Goal: Task Accomplishment & Management: Manage account settings

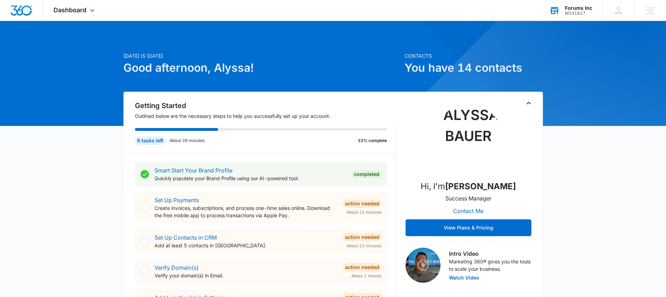
click at [569, 13] on div "M331817" at bounding box center [578, 13] width 27 height 5
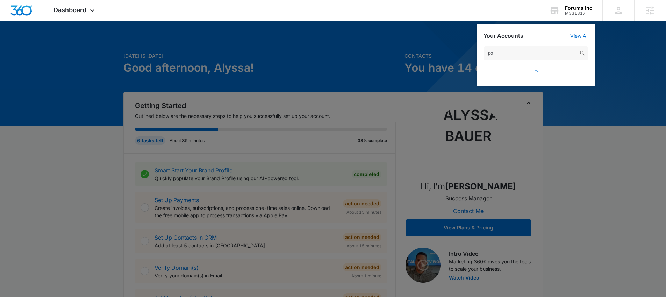
type input "p"
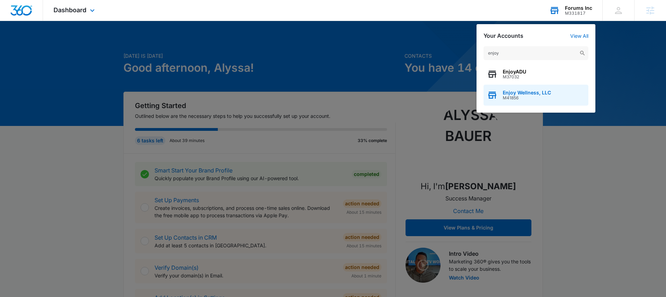
type input "enjoy"
click at [517, 91] on span "Enjoy Wellness, LLC" at bounding box center [527, 93] width 48 height 6
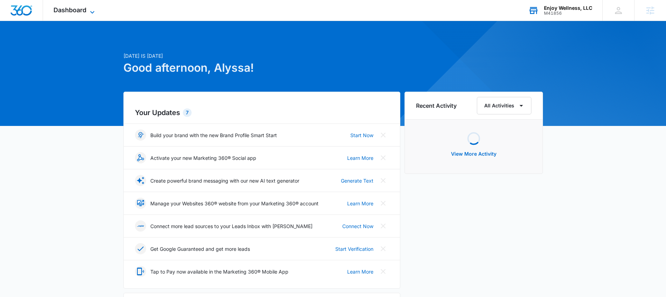
click at [61, 12] on span "Dashboard" at bounding box center [70, 9] width 33 height 7
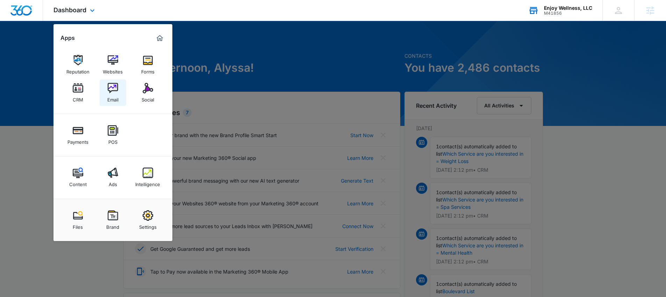
click at [121, 87] on link "Email" at bounding box center [113, 92] width 27 height 27
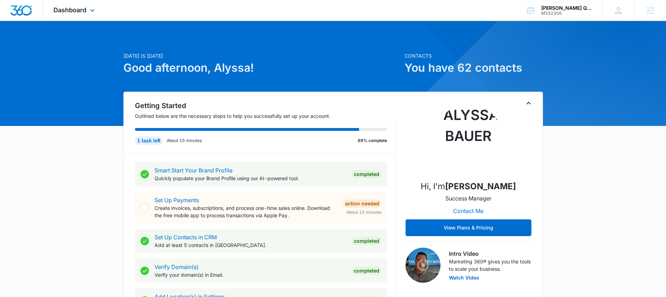
click at [53, 14] on div "Dashboard Apps Reputation Websites Forms CRM Email Social Payments POS Content …" at bounding box center [75, 10] width 64 height 21
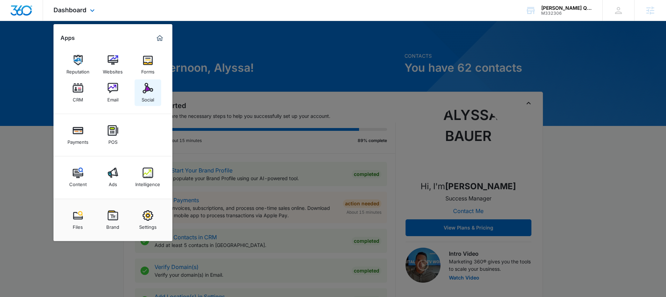
click at [152, 92] on img at bounding box center [148, 88] width 10 height 10
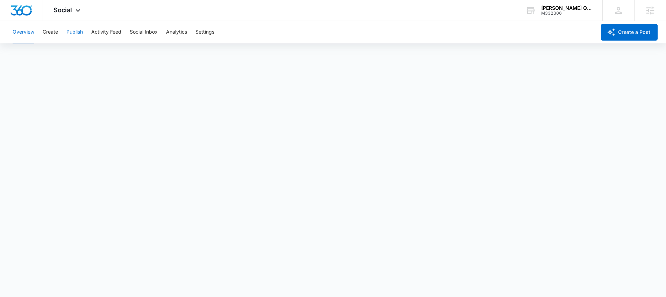
click at [70, 33] on button "Publish" at bounding box center [74, 32] width 16 height 22
click at [59, 13] on span "Social" at bounding box center [63, 9] width 19 height 7
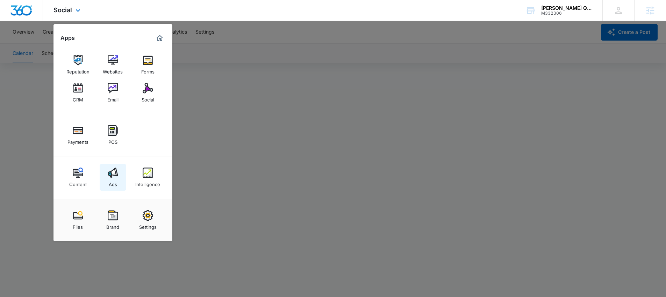
click at [105, 173] on link "Ads" at bounding box center [113, 177] width 27 height 27
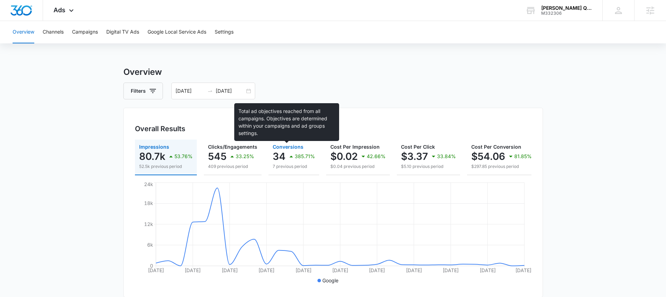
click at [273, 147] on span "Conversions" at bounding box center [288, 147] width 31 height 6
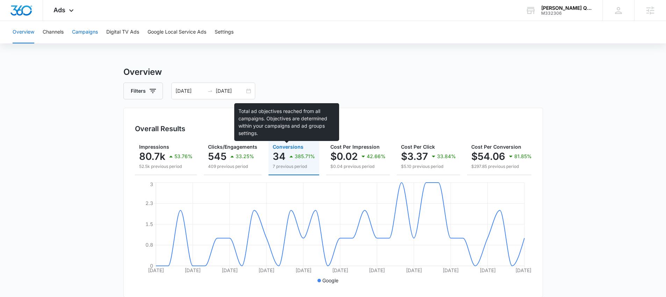
click at [86, 32] on button "Campaigns" at bounding box center [85, 32] width 26 height 22
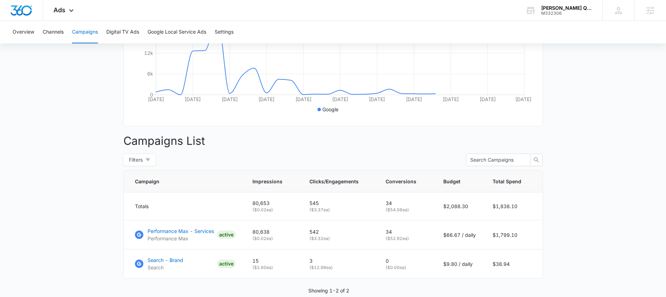
scroll to position [172, 0]
click at [185, 234] on p "Performance Max - Services" at bounding box center [181, 230] width 66 height 7
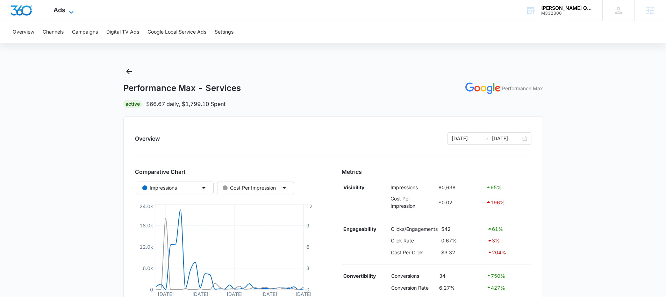
click at [59, 12] on span "Ads" at bounding box center [60, 9] width 12 height 7
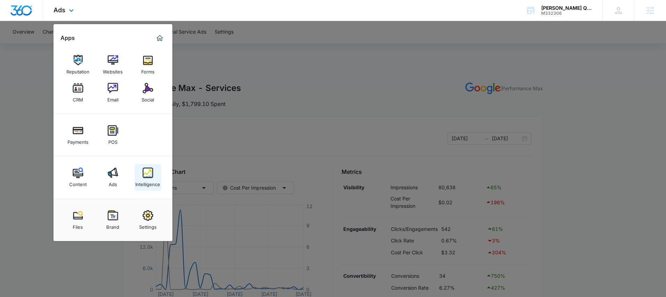
click at [153, 174] on img at bounding box center [148, 173] width 10 height 10
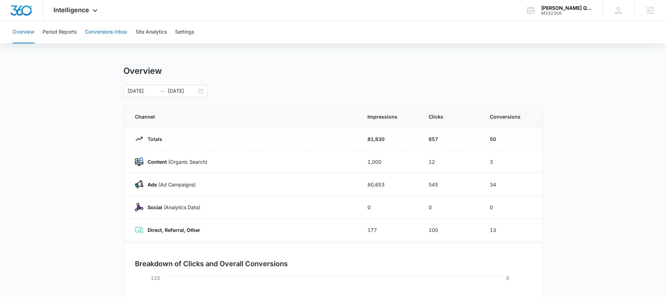
click at [103, 31] on button "Conversions Inbox" at bounding box center [106, 32] width 42 height 22
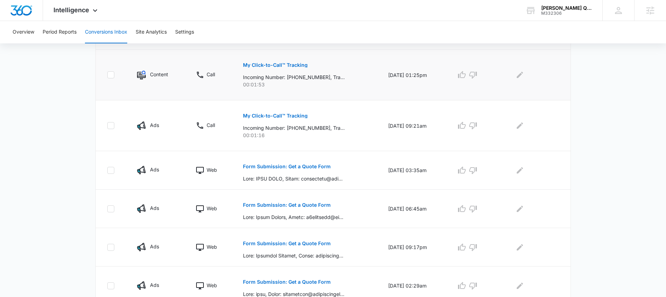
scroll to position [179, 0]
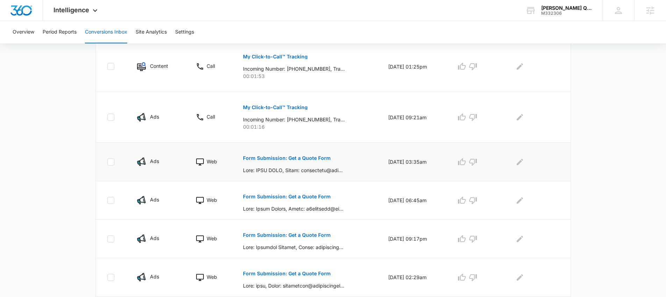
click at [286, 159] on p "Form Submission: Get a Quote Form" at bounding box center [287, 158] width 88 height 5
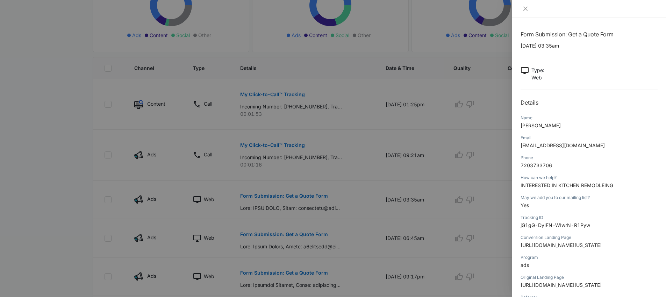
scroll to position [17, 0]
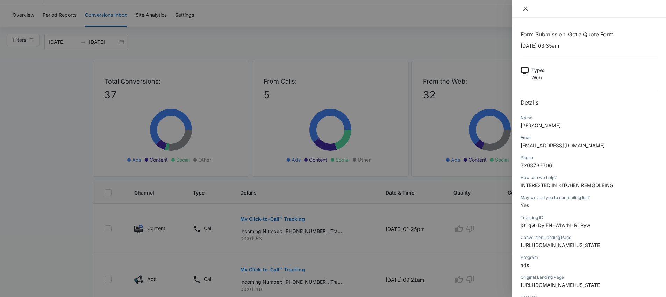
click at [525, 6] on button "Close" at bounding box center [526, 9] width 10 height 6
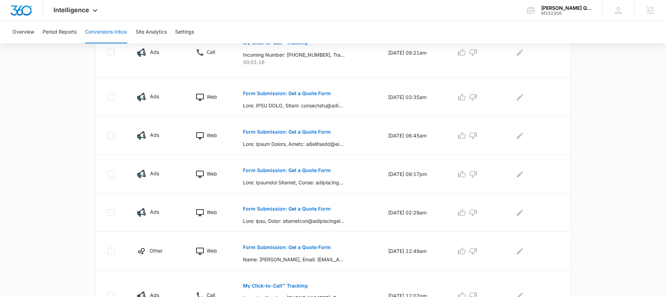
scroll to position [245, 0]
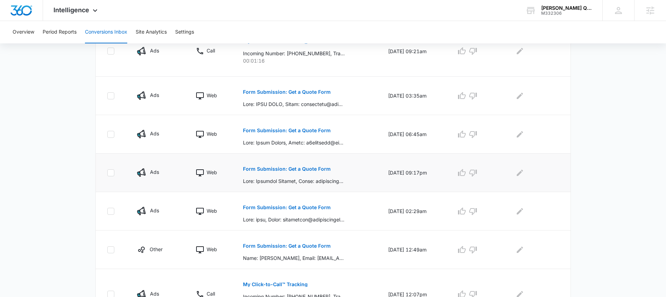
click at [294, 170] on p "Form Submission: Get a Quote Form" at bounding box center [287, 168] width 88 height 5
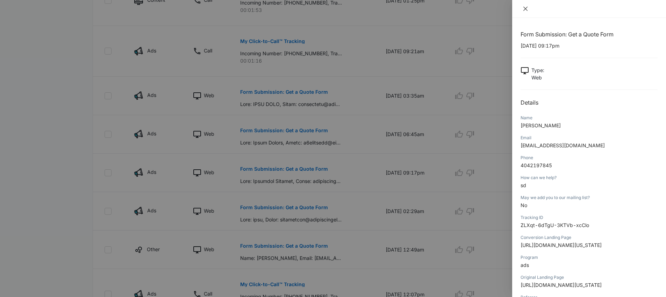
click at [527, 7] on icon "close" at bounding box center [526, 9] width 6 height 6
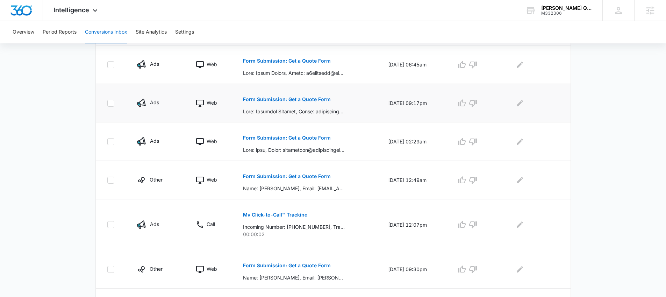
scroll to position [367, 0]
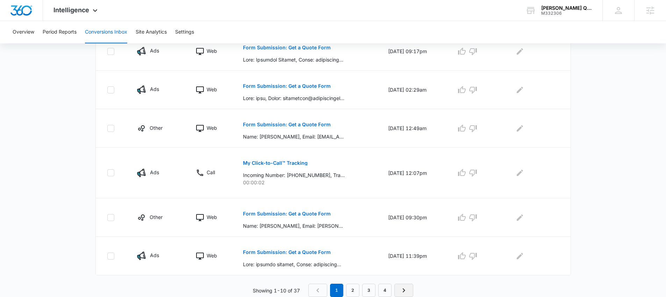
click at [405, 289] on icon "Next Page" at bounding box center [404, 290] width 8 height 8
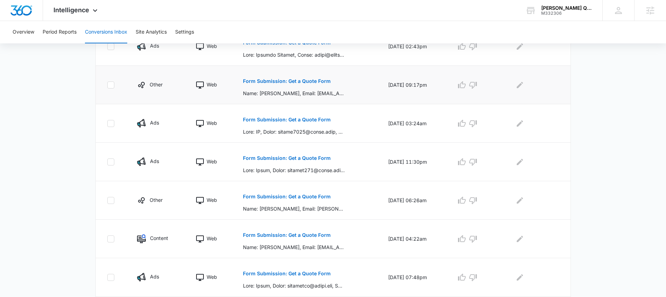
scroll to position [233, 0]
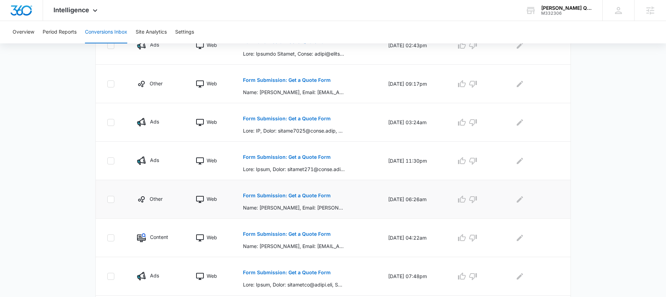
click at [273, 197] on p "Form Submission: Get a Quote Form" at bounding box center [287, 195] width 88 height 5
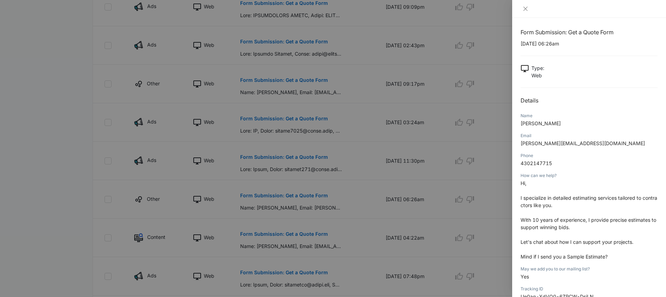
scroll to position [0, 0]
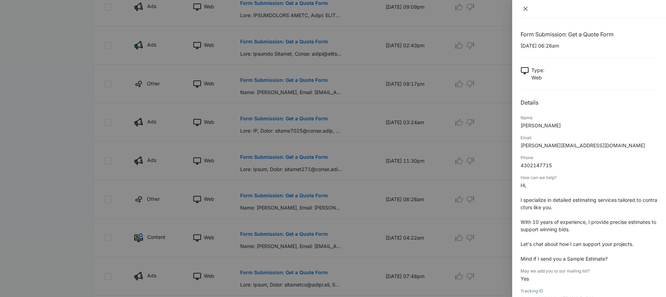
click at [524, 8] on icon "close" at bounding box center [526, 9] width 6 height 6
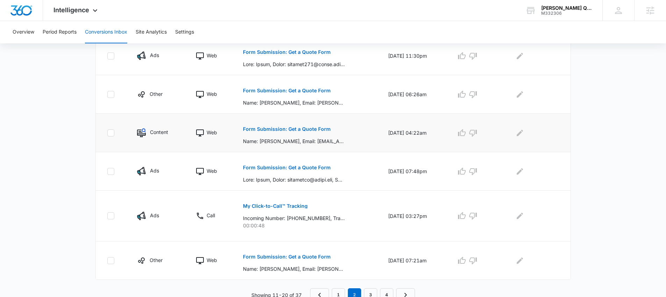
scroll to position [342, 0]
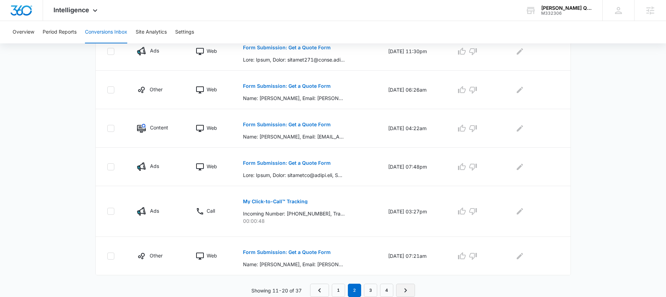
click at [406, 292] on icon "Next Page" at bounding box center [405, 290] width 8 height 8
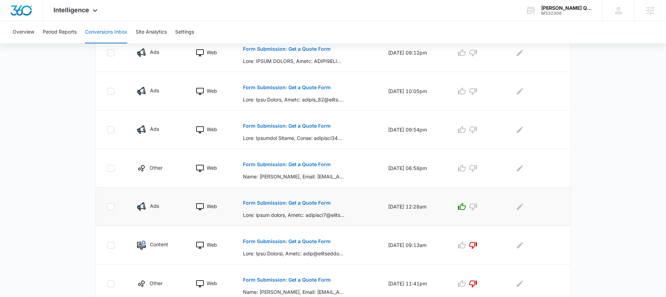
scroll to position [191, 0]
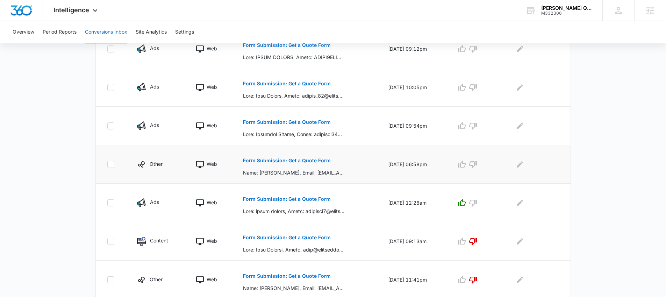
click at [305, 162] on p "Form Submission: Get a Quote Form" at bounding box center [287, 160] width 88 height 5
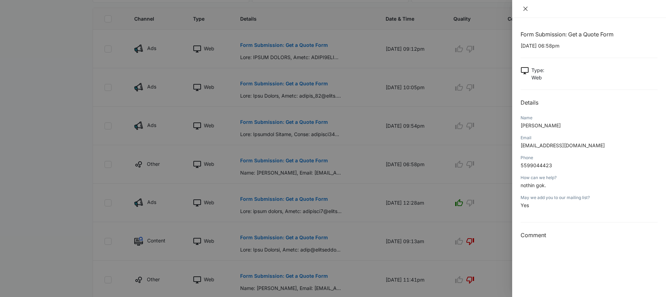
click at [530, 10] on button "Close" at bounding box center [526, 9] width 10 height 6
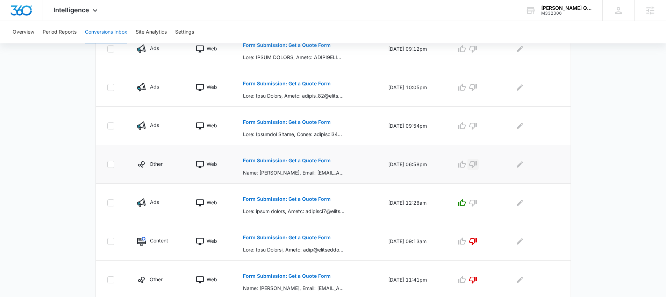
click at [477, 163] on icon "button" at bounding box center [473, 164] width 8 height 7
click at [290, 121] on p "Form Submission: Get a Quote Form" at bounding box center [287, 122] width 88 height 5
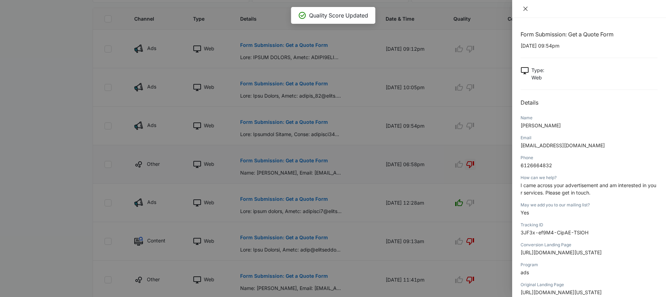
click at [528, 7] on button "Close" at bounding box center [526, 9] width 10 height 6
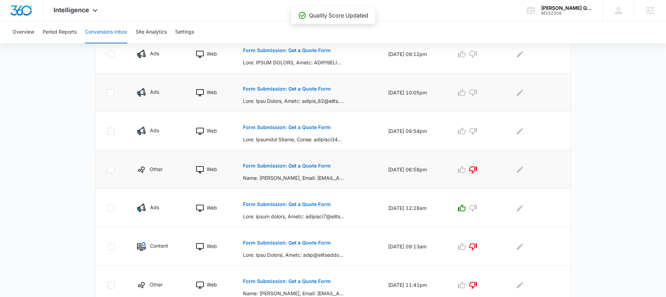
scroll to position [179, 0]
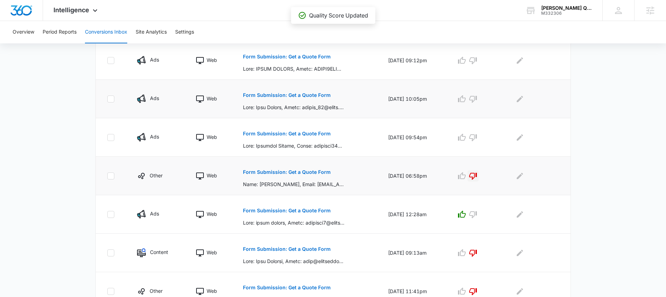
click at [309, 93] on p "Form Submission: Get a Quote Form" at bounding box center [287, 95] width 88 height 5
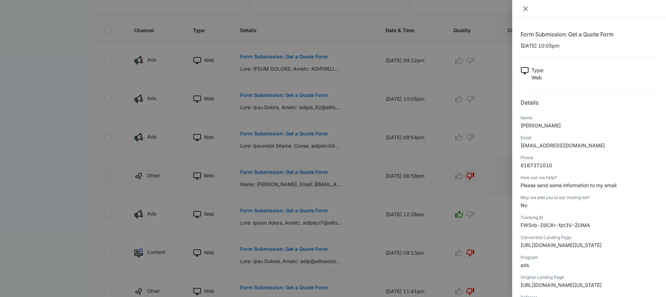
click at [526, 7] on icon "close" at bounding box center [526, 9] width 6 height 6
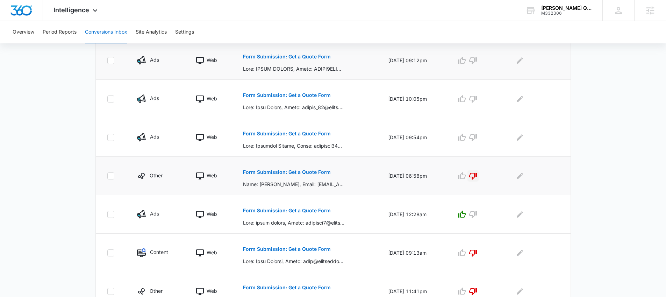
click at [311, 57] on p "Form Submission: Get a Quote Form" at bounding box center [287, 56] width 88 height 5
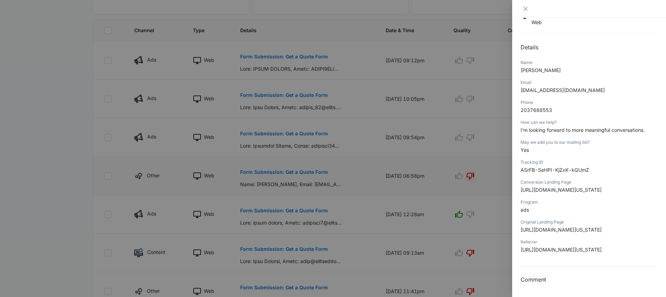
scroll to position [63, 0]
click at [527, 10] on icon "close" at bounding box center [526, 9] width 4 height 4
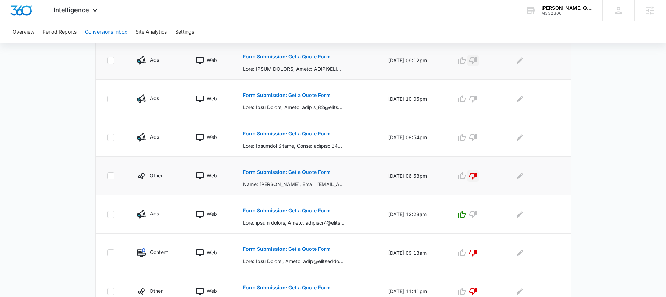
click at [477, 62] on icon "button" at bounding box center [473, 60] width 8 height 7
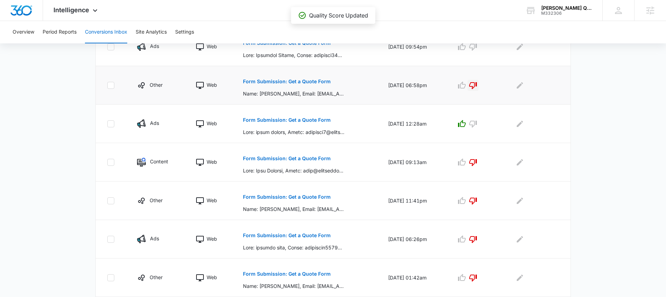
scroll to position [82, 0]
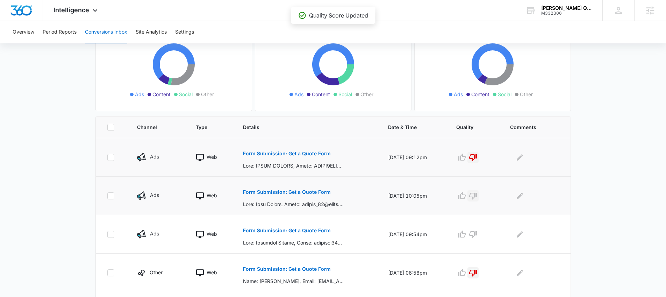
click at [477, 197] on icon "button" at bounding box center [473, 196] width 8 height 8
click at [477, 232] on icon "button" at bounding box center [473, 234] width 8 height 7
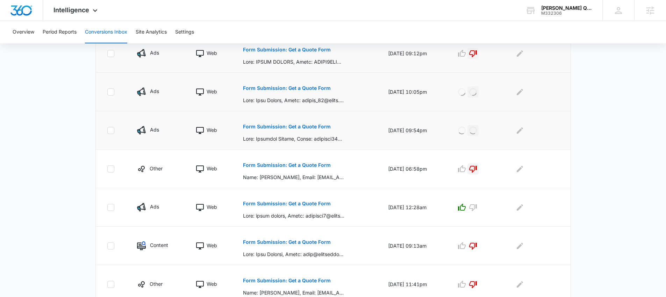
scroll to position [330, 0]
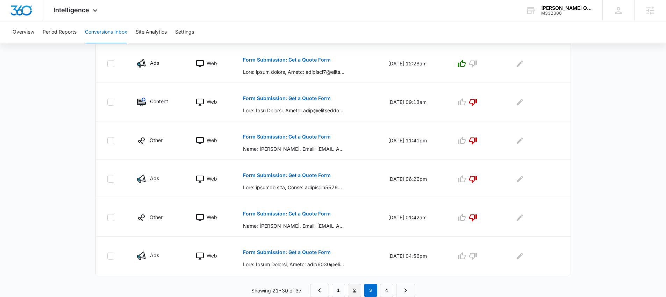
click at [356, 293] on link "2" at bounding box center [354, 290] width 13 height 13
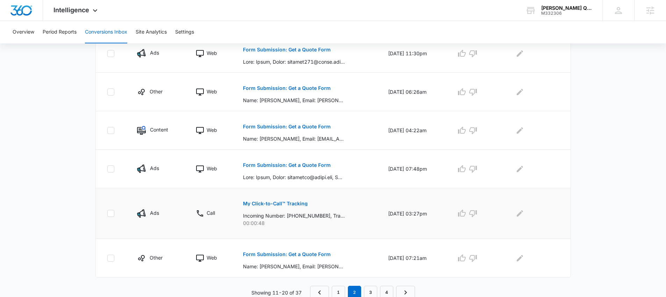
scroll to position [342, 0]
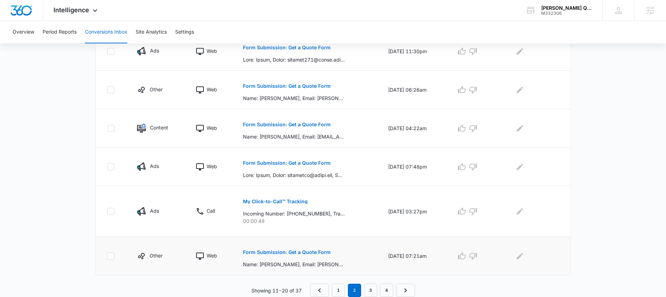
click at [292, 253] on p "Form Submission: Get a Quote Form" at bounding box center [287, 252] width 88 height 5
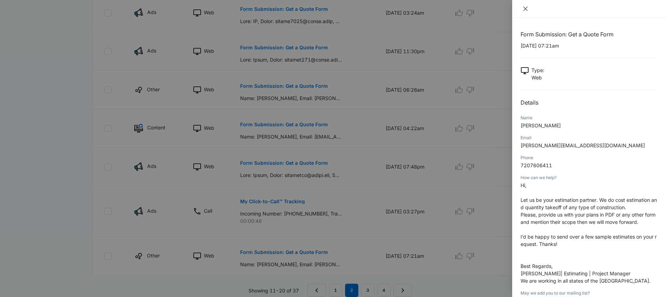
click at [526, 7] on icon "close" at bounding box center [526, 9] width 6 height 6
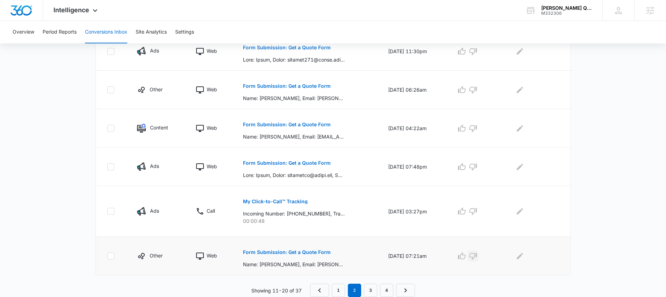
click at [477, 255] on icon "button" at bounding box center [473, 256] width 8 height 8
click at [312, 161] on p "Form Submission: Get a Quote Form" at bounding box center [287, 163] width 88 height 5
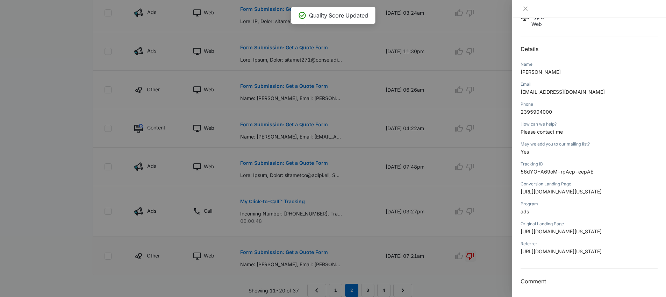
scroll to position [48, 0]
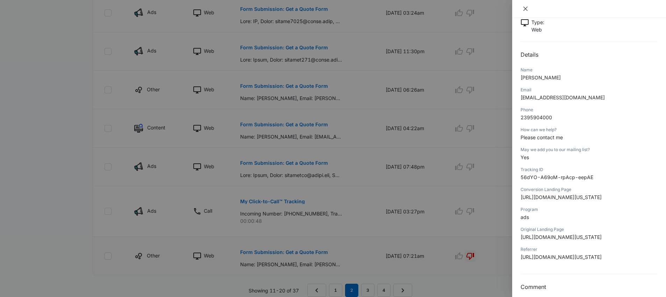
click at [527, 8] on icon "close" at bounding box center [526, 9] width 6 height 6
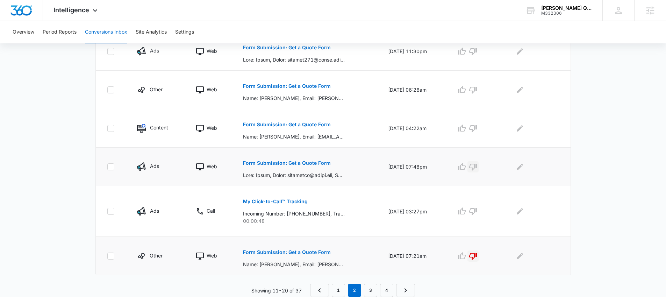
click at [477, 165] on icon "button" at bounding box center [473, 167] width 8 height 8
click at [310, 125] on p "Form Submission: Get a Quote Form" at bounding box center [287, 124] width 88 height 5
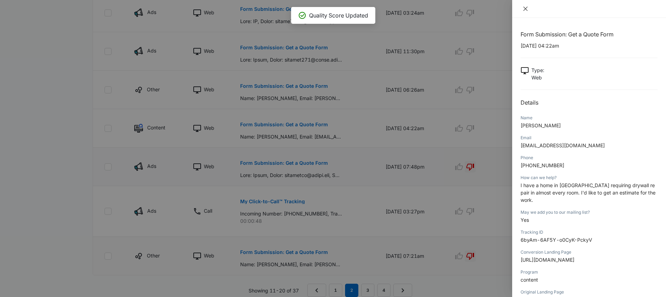
click at [529, 9] on button "Close" at bounding box center [526, 9] width 10 height 6
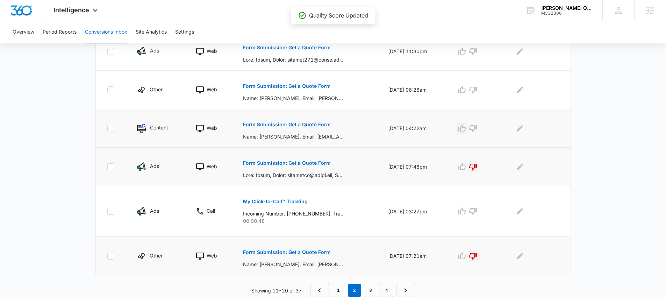
click at [466, 126] on icon "button" at bounding box center [462, 128] width 8 height 8
click at [309, 88] on button "Form Submission: Get a Quote Form" at bounding box center [287, 86] width 88 height 17
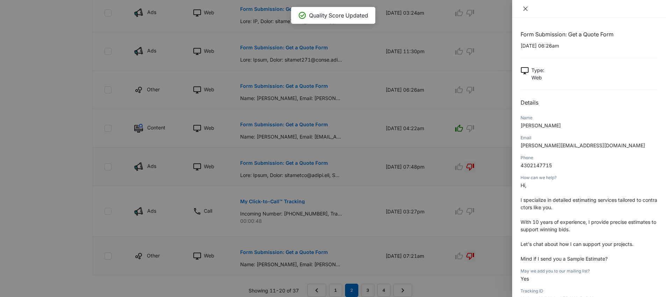
click at [527, 9] on icon "close" at bounding box center [526, 9] width 6 height 6
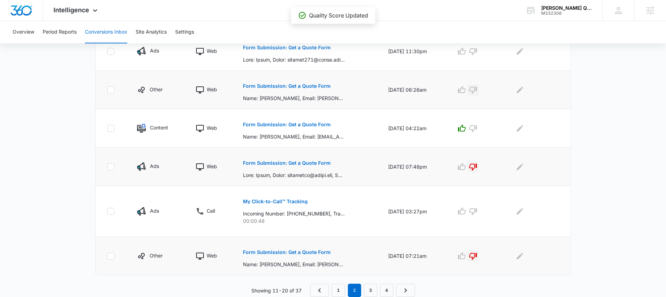
click at [479, 87] on button "button" at bounding box center [473, 89] width 11 height 11
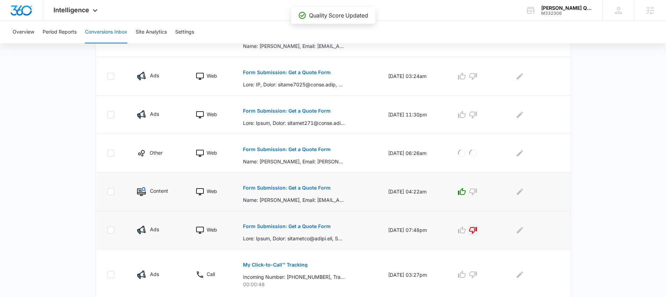
scroll to position [272, 0]
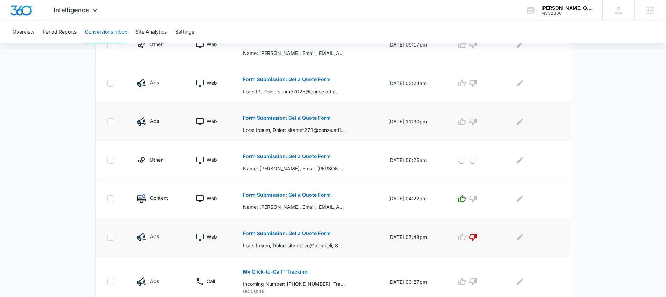
click at [290, 120] on p "Form Submission: Get a Quote Form" at bounding box center [287, 117] width 88 height 5
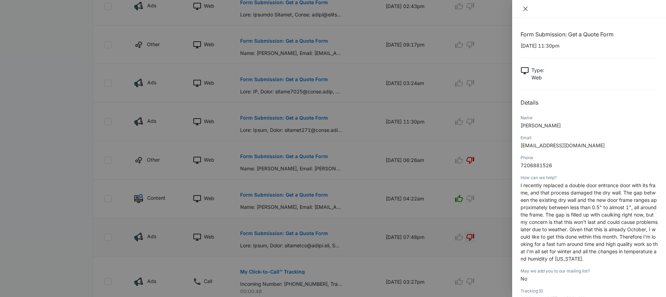
click at [525, 10] on icon "close" at bounding box center [526, 9] width 6 height 6
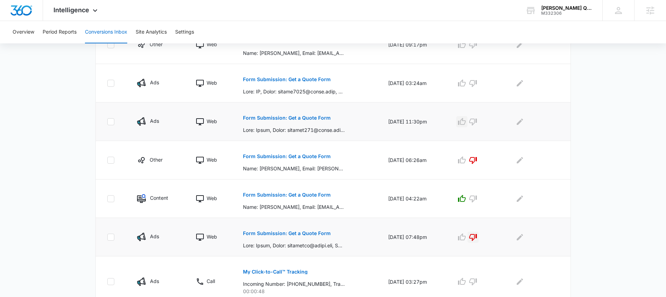
click at [466, 121] on icon "button" at bounding box center [462, 122] width 8 height 8
click at [280, 77] on p "Form Submission: Get a Quote Form" at bounding box center [287, 79] width 88 height 5
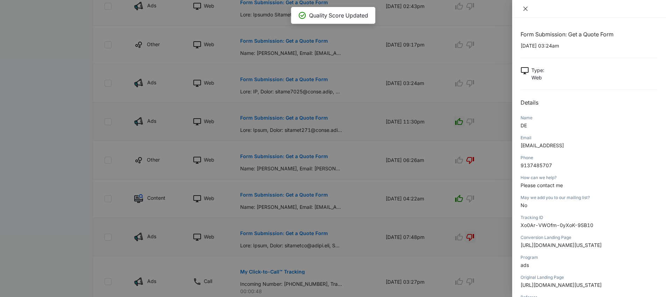
click at [526, 8] on icon "close" at bounding box center [526, 9] width 4 height 4
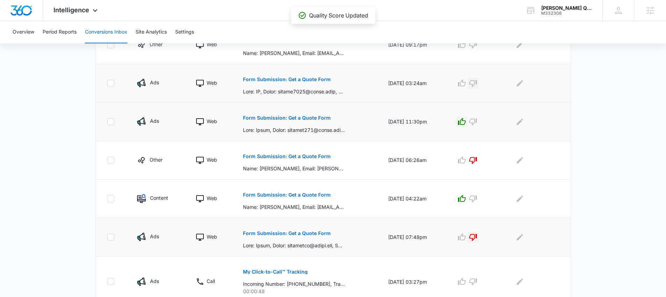
drag, startPoint x: 481, startPoint y: 87, endPoint x: 472, endPoint y: 88, distance: 8.8
click at [477, 87] on icon "button" at bounding box center [473, 83] width 8 height 8
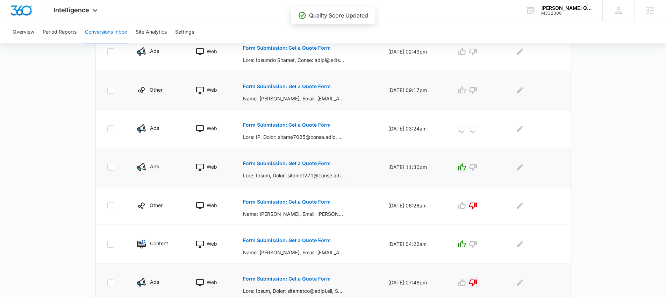
scroll to position [222, 0]
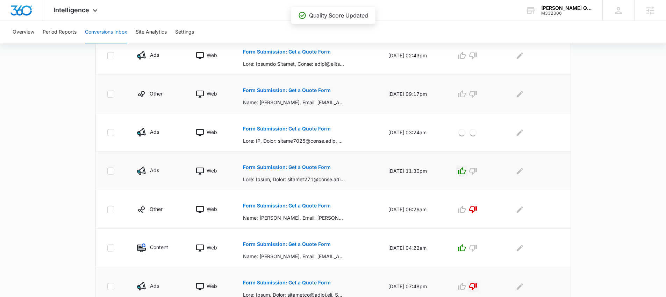
click at [296, 91] on p "Form Submission: Get a Quote Form" at bounding box center [287, 90] width 88 height 5
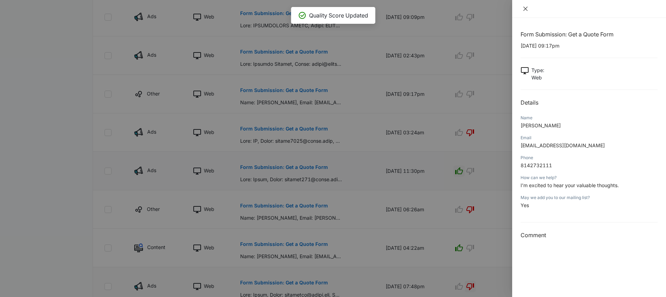
click at [527, 8] on icon "close" at bounding box center [526, 9] width 6 height 6
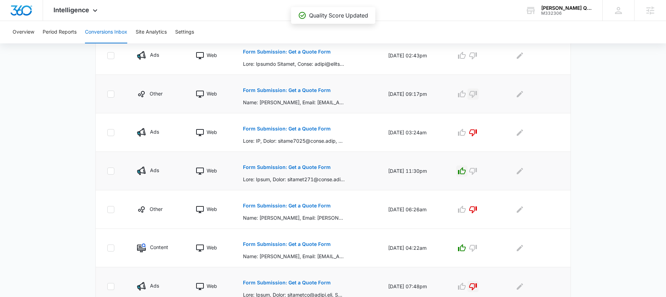
click at [479, 89] on button "button" at bounding box center [473, 93] width 11 height 11
click at [314, 51] on p "Form Submission: Get a Quote Form" at bounding box center [287, 51] width 88 height 5
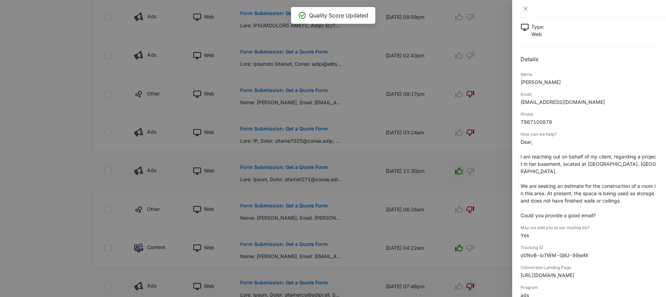
scroll to position [45, 0]
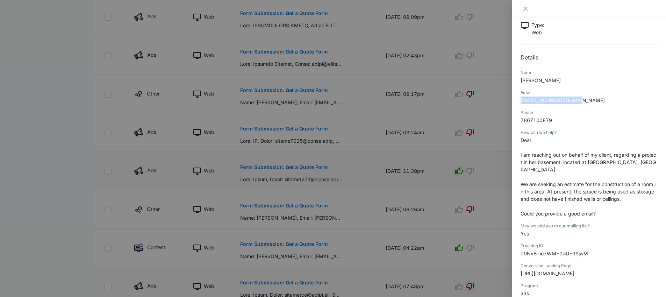
drag, startPoint x: 581, startPoint y: 102, endPoint x: 520, endPoint y: 103, distance: 60.2
click at [521, 103] on p "hello@bahaydesign.com" at bounding box center [589, 100] width 137 height 7
copy span "hello@bahaydesign.com"
click at [522, 10] on button "Close" at bounding box center [526, 9] width 10 height 6
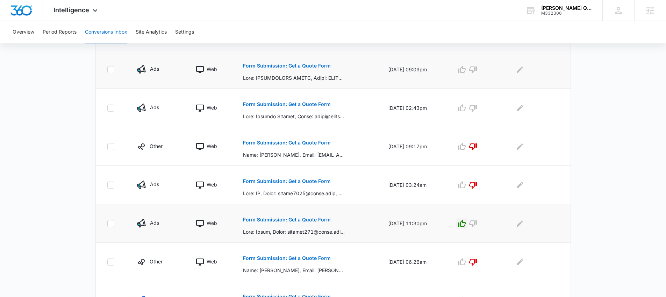
scroll to position [170, 0]
click at [292, 67] on p "Form Submission: Get a Quote Form" at bounding box center [287, 66] width 88 height 5
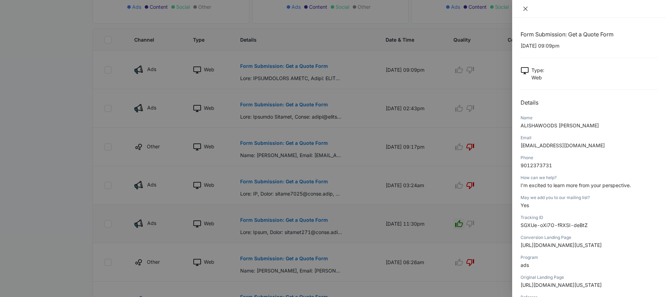
click at [526, 7] on icon "close" at bounding box center [526, 9] width 6 height 6
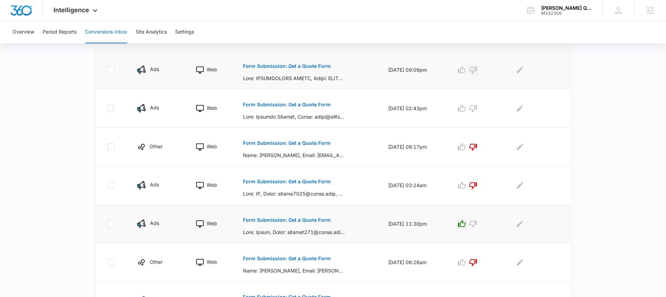
click at [477, 66] on icon "button" at bounding box center [473, 70] width 8 height 8
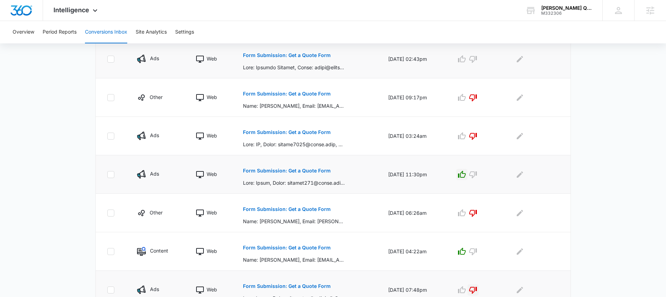
scroll to position [342, 0]
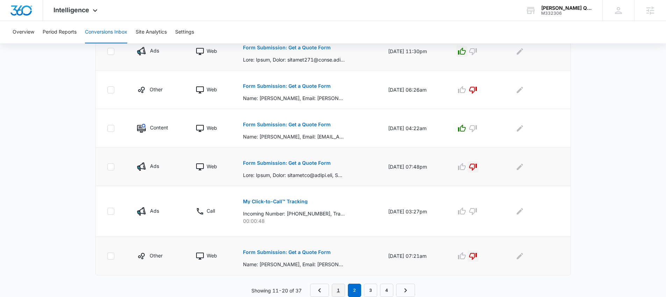
click at [339, 286] on link "1" at bounding box center [338, 290] width 13 height 13
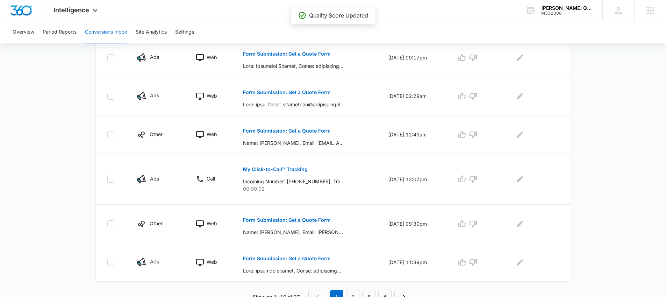
scroll to position [367, 0]
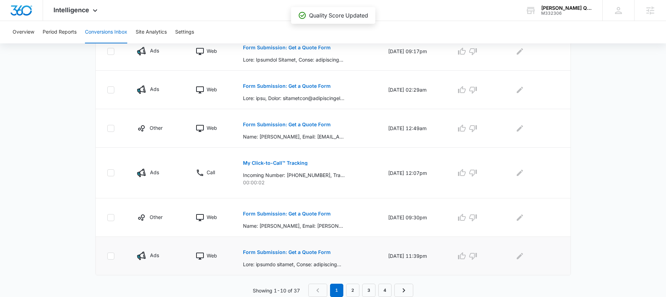
click at [291, 251] on p "Form Submission: Get a Quote Form" at bounding box center [287, 252] width 88 height 5
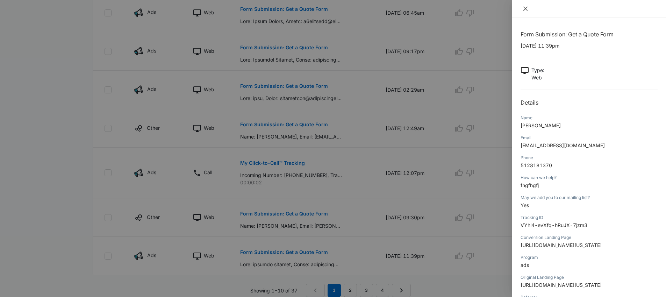
click at [525, 8] on icon "close" at bounding box center [526, 9] width 4 height 4
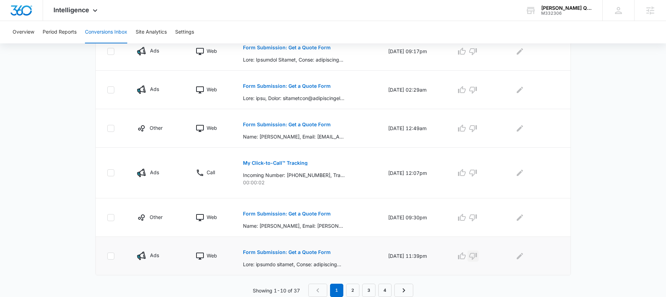
click at [477, 256] on icon "button" at bounding box center [473, 256] width 8 height 8
click at [307, 213] on p "Form Submission: Get a Quote Form" at bounding box center [287, 213] width 88 height 5
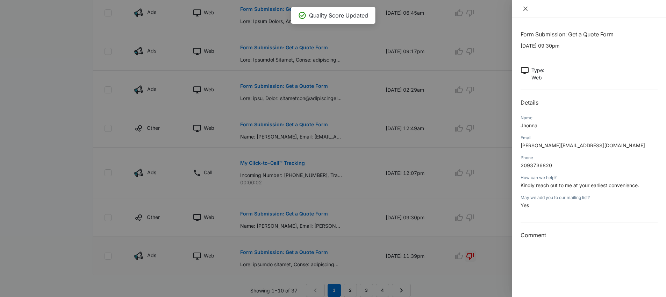
click at [525, 6] on icon "close" at bounding box center [526, 9] width 6 height 6
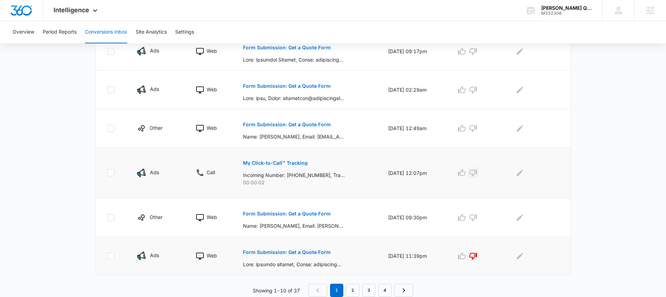
click at [479, 175] on button "button" at bounding box center [473, 172] width 11 height 11
click at [304, 129] on button "Form Submission: Get a Quote Form" at bounding box center [287, 124] width 88 height 17
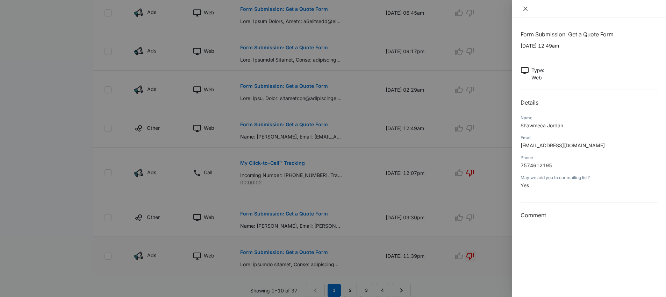
click at [529, 7] on button "Close" at bounding box center [526, 9] width 10 height 6
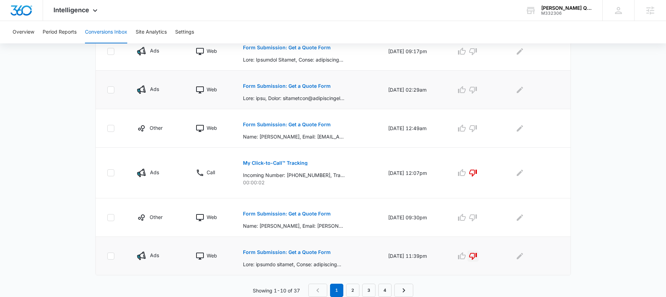
click at [282, 86] on p "Form Submission: Get a Quote Form" at bounding box center [287, 86] width 88 height 5
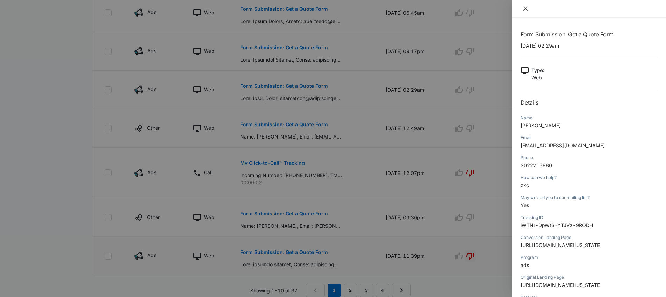
click at [525, 10] on icon "close" at bounding box center [526, 9] width 6 height 6
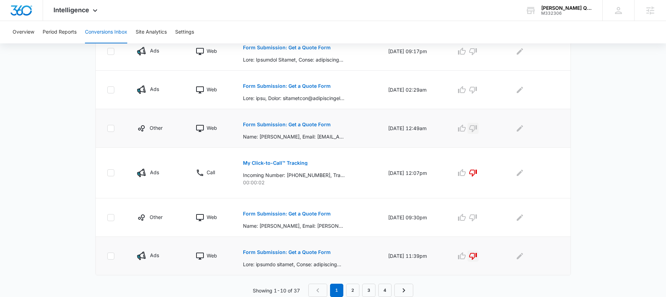
click at [477, 127] on icon "button" at bounding box center [473, 128] width 8 height 8
click at [304, 85] on p "Form Submission: Get a Quote Form" at bounding box center [287, 86] width 88 height 5
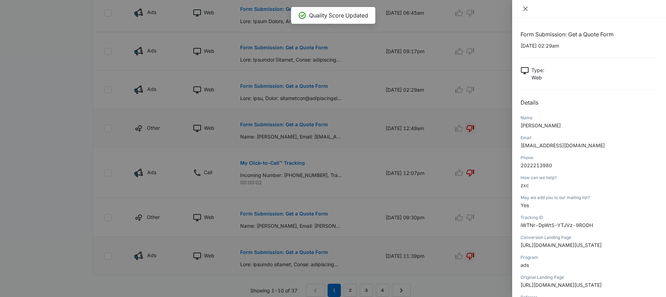
click at [527, 10] on icon "close" at bounding box center [526, 9] width 4 height 4
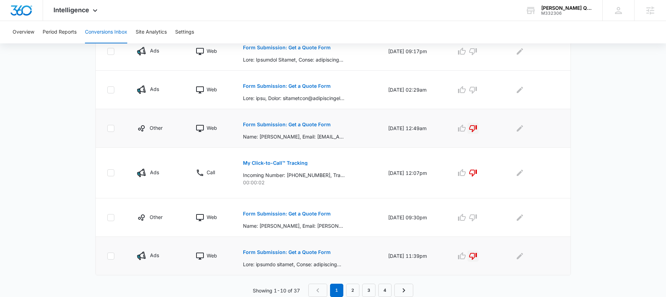
click at [476, 128] on icon "button" at bounding box center [473, 128] width 8 height 8
click at [477, 92] on icon "button" at bounding box center [473, 90] width 8 height 8
click at [279, 46] on p "Form Submission: Get a Quote Form" at bounding box center [287, 47] width 88 height 5
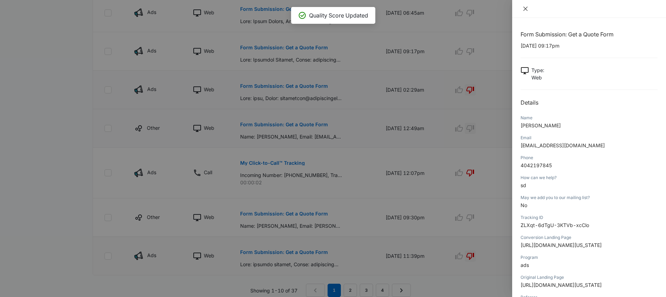
click at [527, 8] on icon "close" at bounding box center [526, 9] width 6 height 6
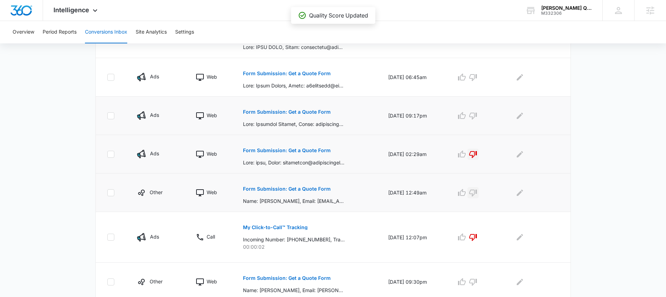
scroll to position [301, 0]
click at [477, 118] on icon "button" at bounding box center [473, 117] width 8 height 8
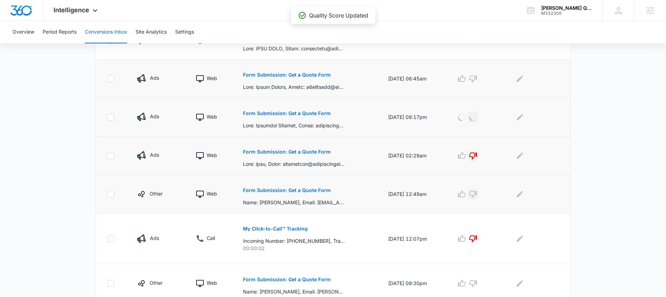
click at [306, 71] on button "Form Submission: Get a Quote Form" at bounding box center [287, 74] width 88 height 17
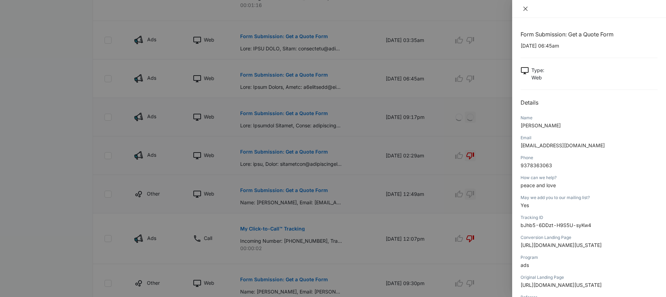
click at [522, 7] on button "Close" at bounding box center [526, 9] width 10 height 6
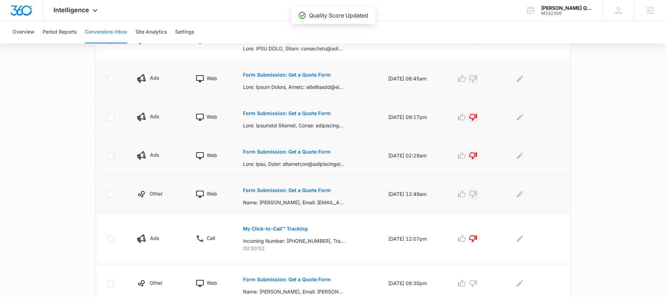
click at [475, 79] on icon "button" at bounding box center [473, 78] width 8 height 8
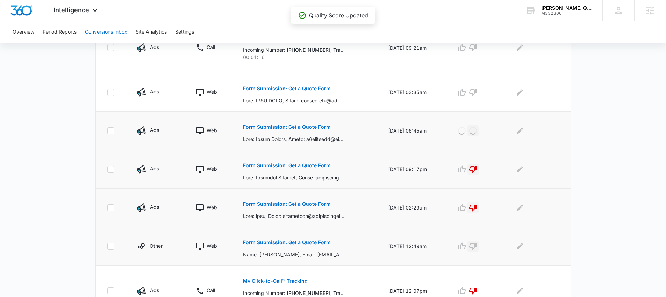
scroll to position [246, 0]
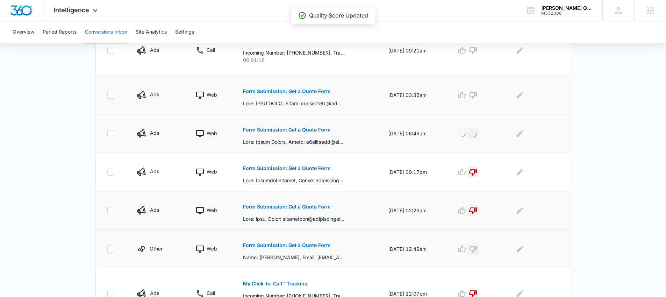
click at [304, 91] on p "Form Submission: Get a Quote Form" at bounding box center [287, 91] width 88 height 5
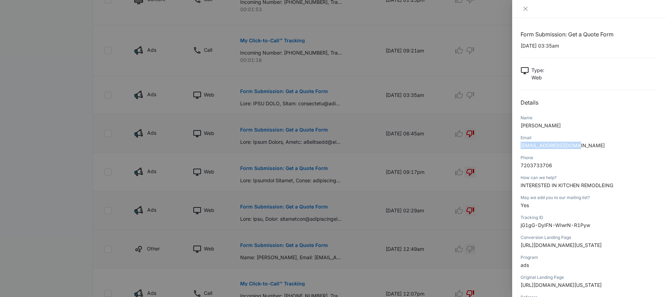
drag, startPoint x: 549, startPoint y: 142, endPoint x: 518, endPoint y: 146, distance: 32.1
click at [518, 146] on div "Form Submission: Get a Quote Form 10/13/2025 at 03:35am Type : Web Details Name…" at bounding box center [589, 157] width 154 height 279
copy span "yadiraloya@yahoo.com"
click at [526, 8] on icon "close" at bounding box center [526, 9] width 6 height 6
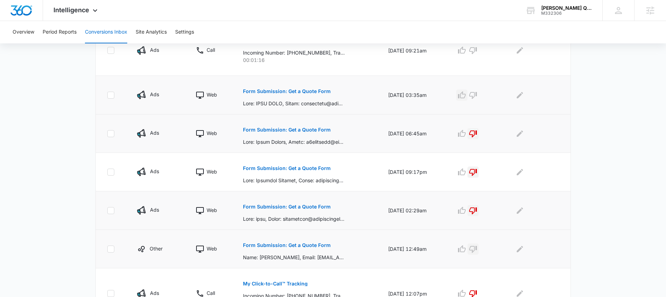
click at [466, 94] on icon "button" at bounding box center [462, 95] width 8 height 8
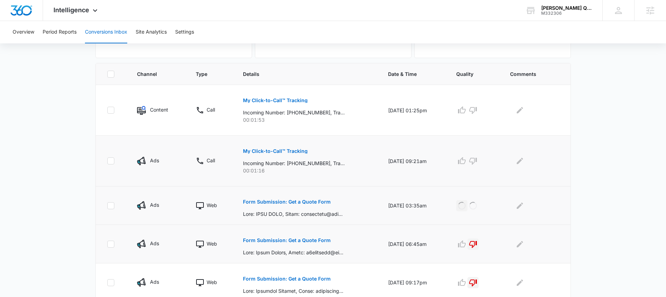
scroll to position [134, 0]
click at [289, 101] on p "My Click-to-Call™ Tracking" at bounding box center [275, 101] width 65 height 5
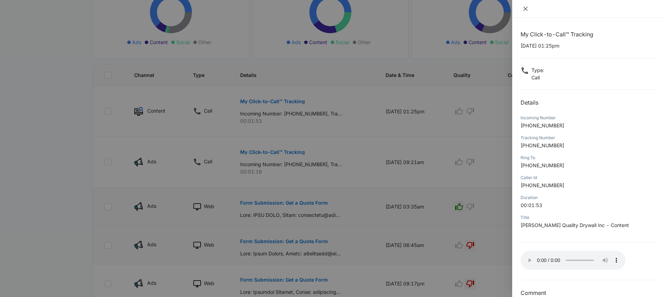
click at [525, 7] on icon "close" at bounding box center [526, 9] width 6 height 6
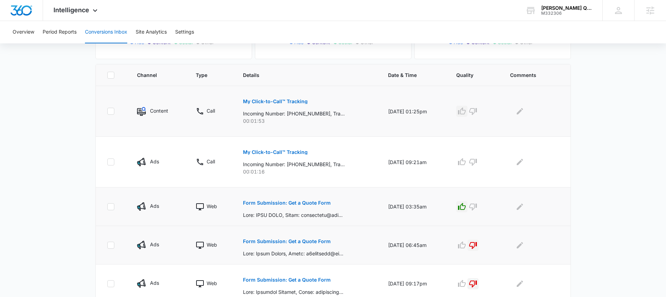
click at [465, 113] on icon "button" at bounding box center [462, 111] width 8 height 8
click at [276, 151] on p "My Click-to-Call™ Tracking" at bounding box center [275, 152] width 65 height 5
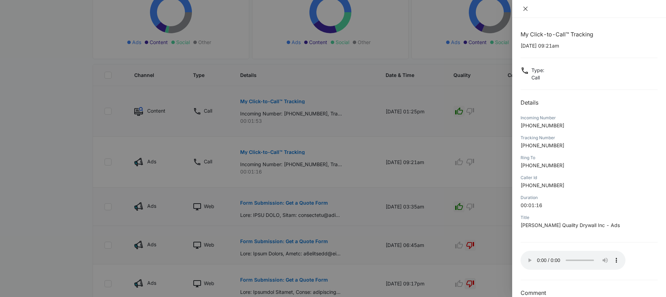
click at [528, 9] on button "Close" at bounding box center [526, 9] width 10 height 6
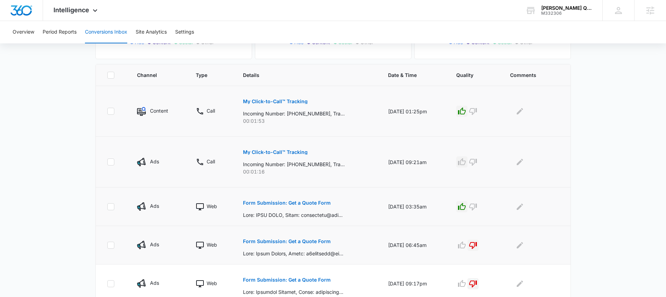
click at [466, 162] on icon "button" at bounding box center [462, 162] width 8 height 8
click at [78, 12] on span "Intelligence" at bounding box center [72, 9] width 36 height 7
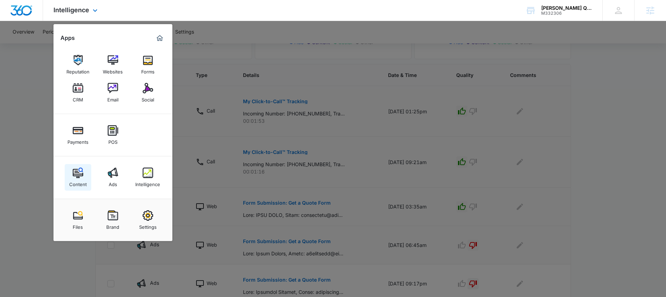
click at [80, 181] on div "Content" at bounding box center [77, 182] width 17 height 9
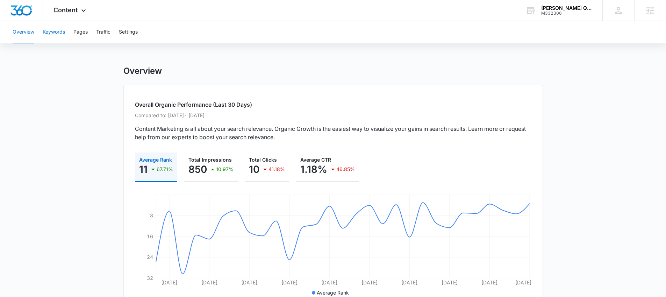
click at [55, 36] on button "Keywords" at bounding box center [54, 32] width 22 height 22
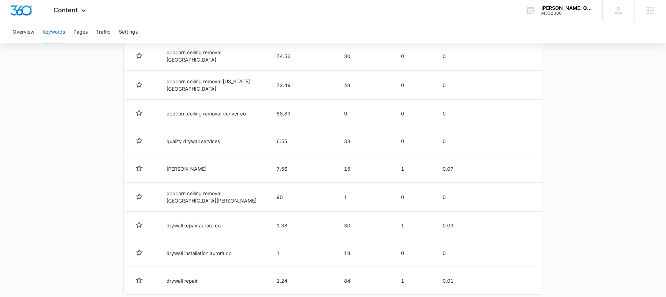
scroll to position [342, 0]
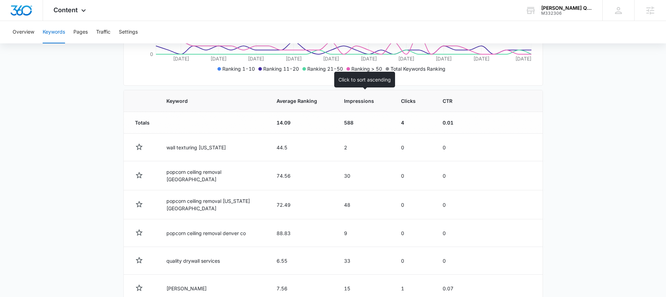
click at [364, 105] on th "Impressions" at bounding box center [364, 101] width 57 height 22
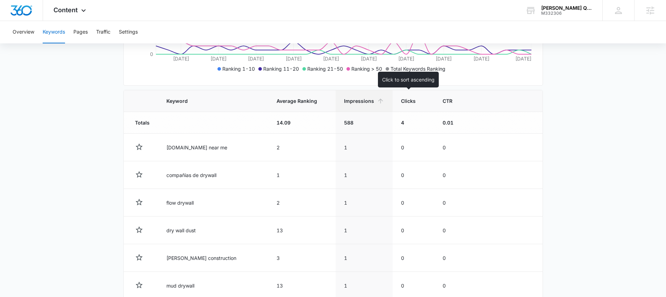
click at [401, 104] on span "Clicks" at bounding box center [408, 100] width 15 height 7
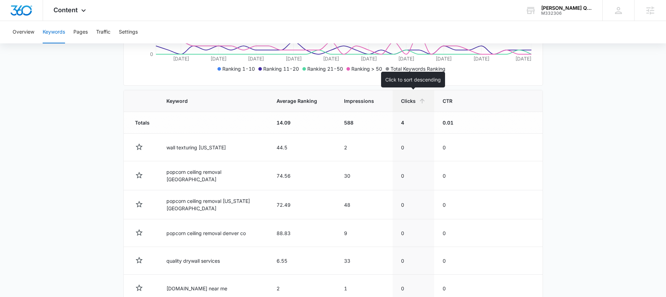
click at [406, 106] on th "Clicks" at bounding box center [414, 101] width 42 height 22
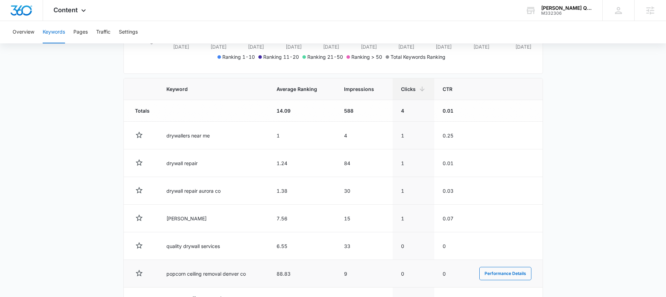
scroll to position [209, 0]
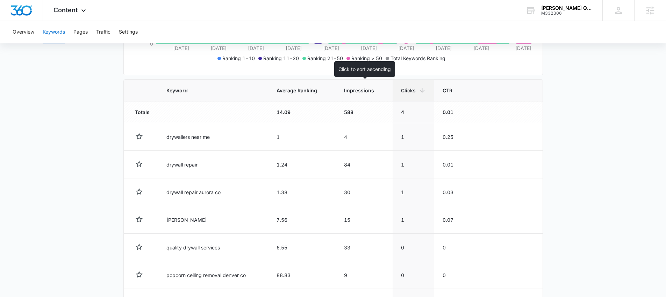
click at [369, 91] on span "Impressions" at bounding box center [359, 90] width 30 height 7
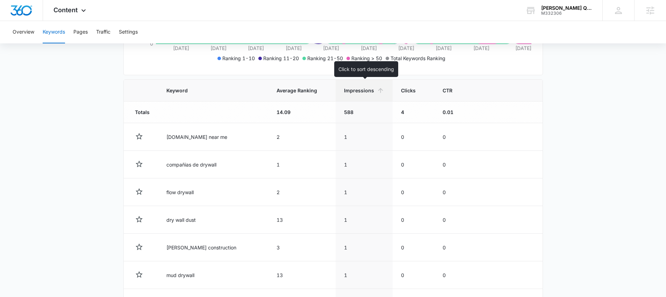
click at [369, 91] on div "Impressions" at bounding box center [364, 90] width 40 height 7
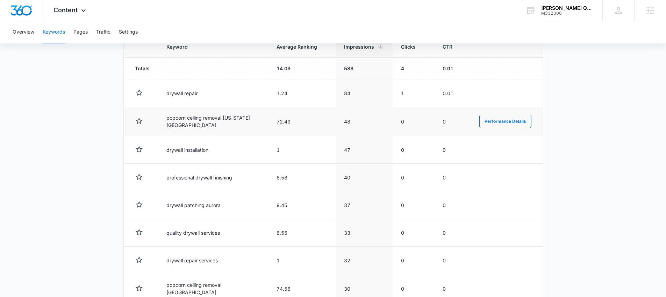
scroll to position [253, 0]
click at [72, 13] on span "Content" at bounding box center [66, 9] width 24 height 7
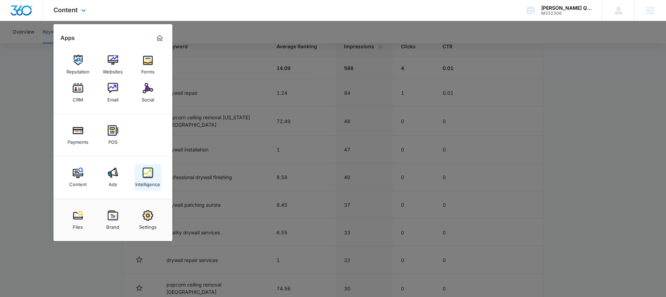
click at [147, 180] on div "Intelligence" at bounding box center [147, 182] width 25 height 9
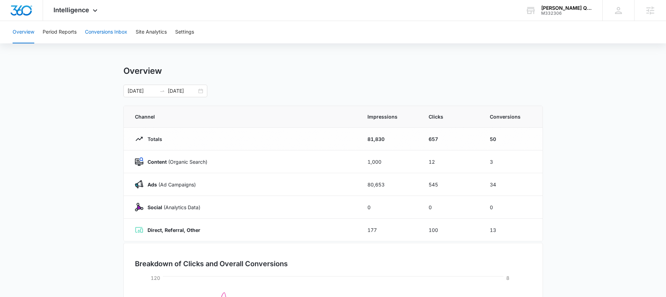
click at [101, 31] on button "Conversions Inbox" at bounding box center [106, 32] width 42 height 22
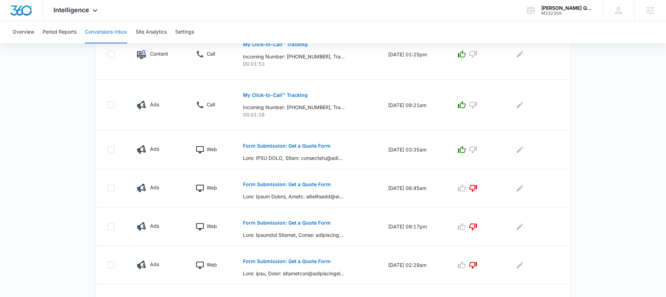
scroll to position [148, 0]
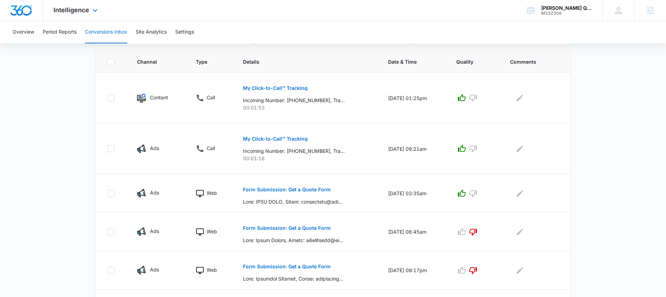
click at [89, 14] on div "Intelligence Apps Reputation Websites Forms CRM Email Social Payments POS Conte…" at bounding box center [76, 10] width 67 height 21
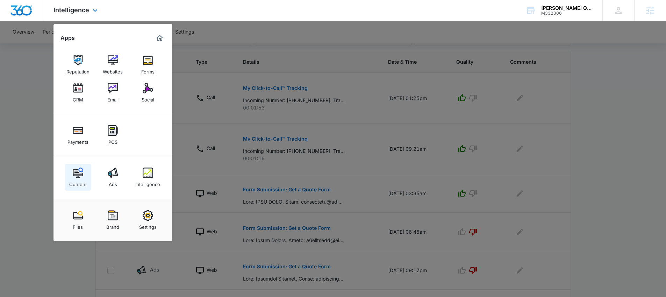
click at [83, 172] on link "Content" at bounding box center [78, 177] width 27 height 27
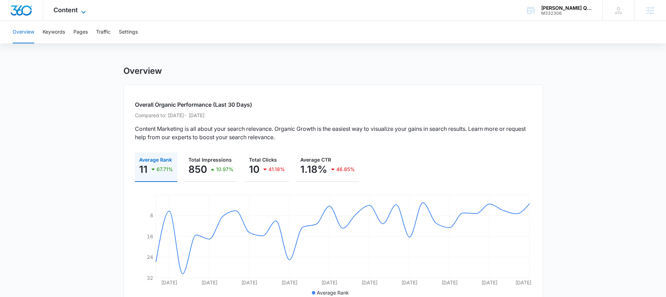
click at [79, 9] on icon at bounding box center [83, 12] width 8 height 8
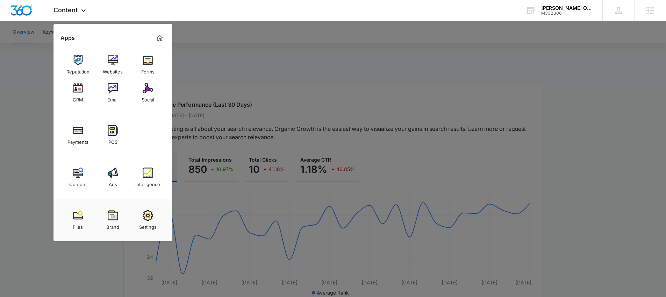
click at [241, 76] on div at bounding box center [333, 148] width 666 height 297
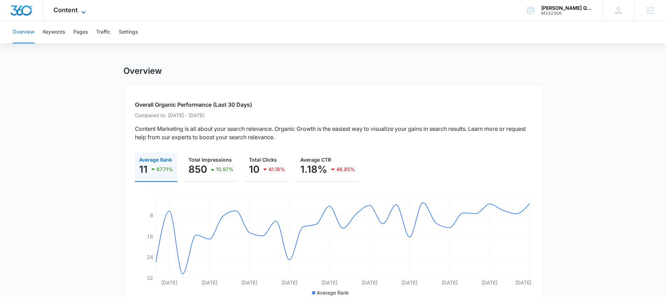
click at [71, 12] on span "Content" at bounding box center [66, 9] width 24 height 7
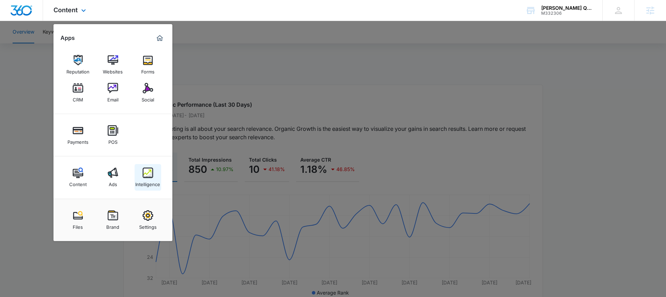
click at [147, 183] on div "Intelligence" at bounding box center [147, 182] width 25 height 9
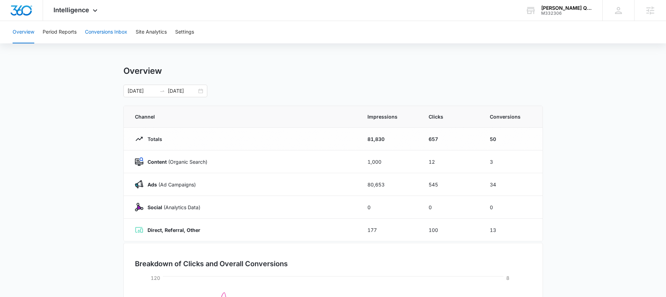
click at [108, 31] on button "Conversions Inbox" at bounding box center [106, 32] width 42 height 22
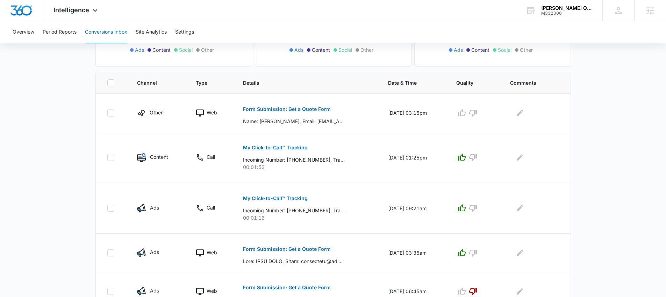
scroll to position [130, 0]
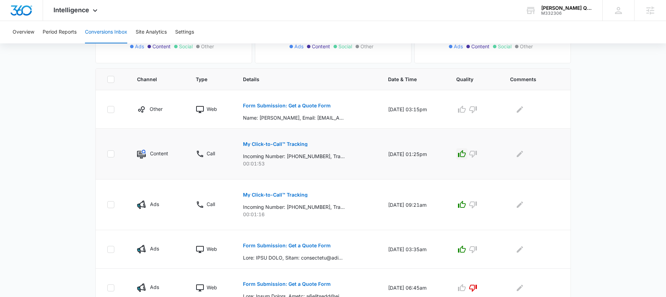
click at [465, 155] on icon "button" at bounding box center [462, 154] width 8 height 8
click at [466, 206] on icon "button" at bounding box center [462, 204] width 8 height 7
click at [466, 252] on icon "button" at bounding box center [462, 249] width 8 height 7
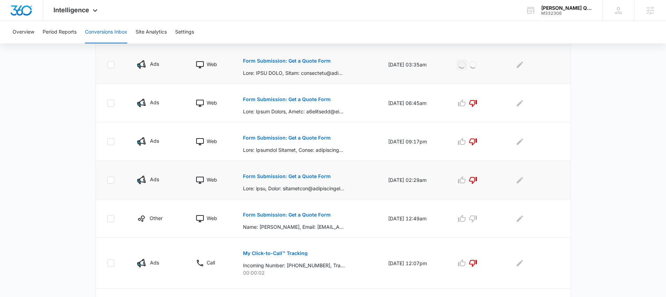
scroll to position [333, 0]
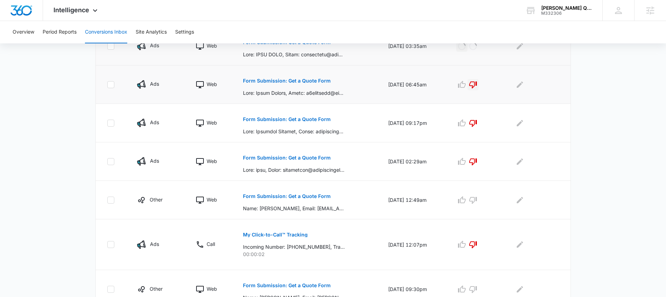
click at [477, 82] on icon "button" at bounding box center [473, 84] width 8 height 7
click at [477, 124] on icon "button" at bounding box center [473, 123] width 8 height 7
drag, startPoint x: 481, startPoint y: 160, endPoint x: 481, endPoint y: 206, distance: 46.2
click at [477, 160] on icon "button" at bounding box center [473, 161] width 8 height 7
click at [477, 247] on icon "button" at bounding box center [473, 244] width 8 height 8
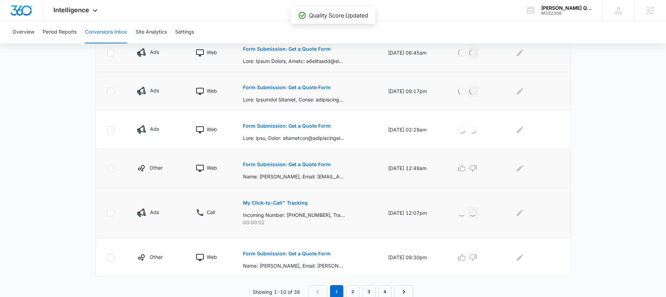
scroll to position [367, 0]
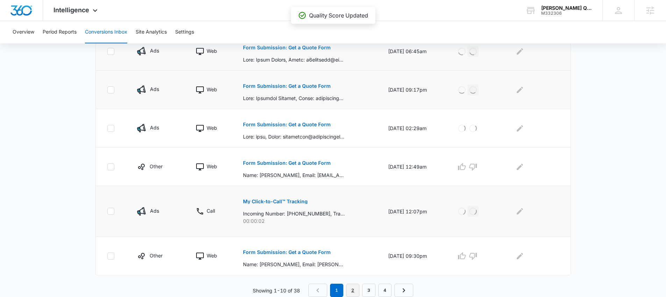
click at [355, 288] on link "2" at bounding box center [352, 290] width 13 height 13
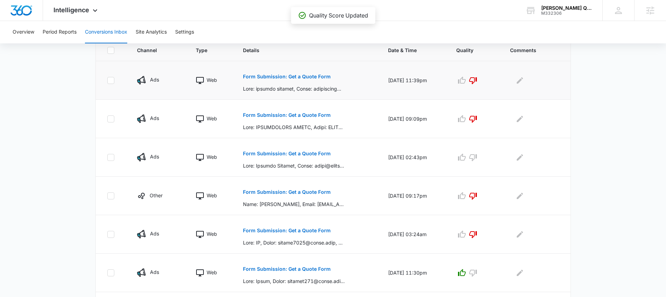
scroll to position [167, 0]
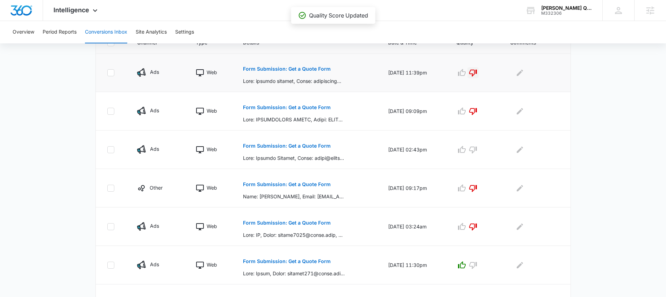
click at [477, 72] on icon "button" at bounding box center [473, 73] width 8 height 8
click at [477, 107] on icon "button" at bounding box center [473, 111] width 8 height 8
click at [477, 186] on icon "button" at bounding box center [473, 188] width 8 height 8
drag, startPoint x: 478, startPoint y: 227, endPoint x: 473, endPoint y: 242, distance: 15.7
click at [477, 228] on icon "button" at bounding box center [473, 226] width 8 height 8
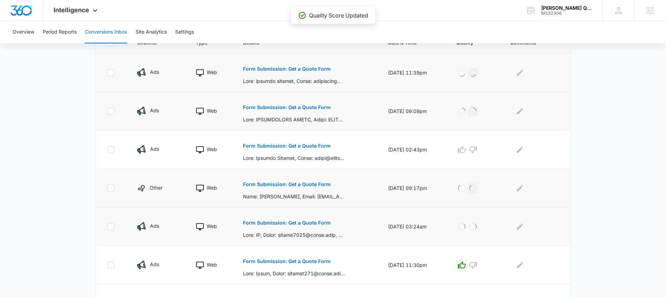
drag, startPoint x: 467, startPoint y: 265, endPoint x: 457, endPoint y: 237, distance: 29.2
click at [466, 265] on icon "button" at bounding box center [462, 265] width 8 height 8
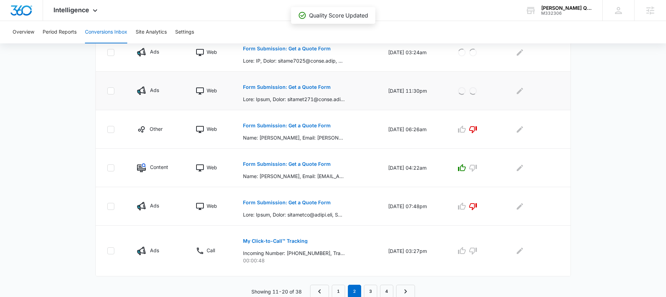
scroll to position [342, 0]
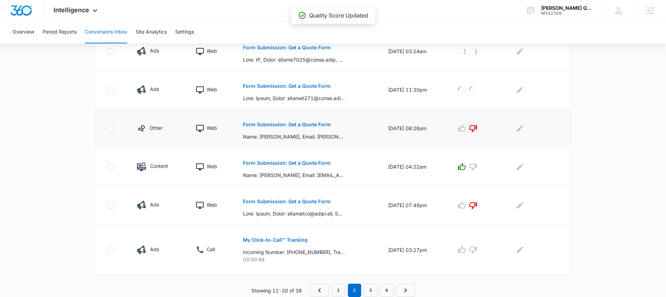
click at [477, 130] on icon "button" at bounding box center [473, 128] width 8 height 7
click at [466, 168] on icon "button" at bounding box center [462, 167] width 8 height 8
click at [477, 203] on icon "button" at bounding box center [473, 205] width 8 height 8
click at [375, 290] on link "3" at bounding box center [370, 290] width 13 height 13
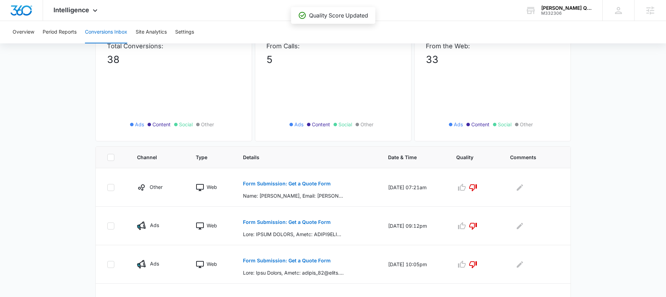
scroll to position [80, 0]
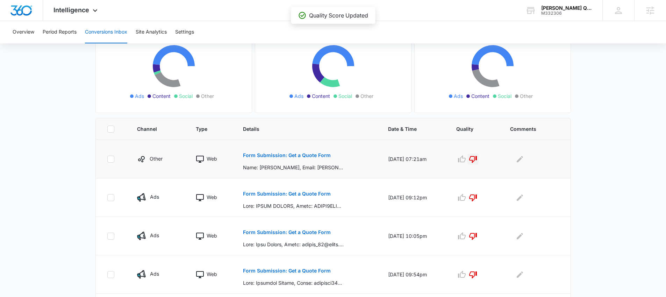
click at [477, 158] on icon "button" at bounding box center [473, 159] width 8 height 8
click at [476, 199] on icon "button" at bounding box center [473, 197] width 8 height 8
click at [475, 236] on icon "button" at bounding box center [473, 236] width 8 height 8
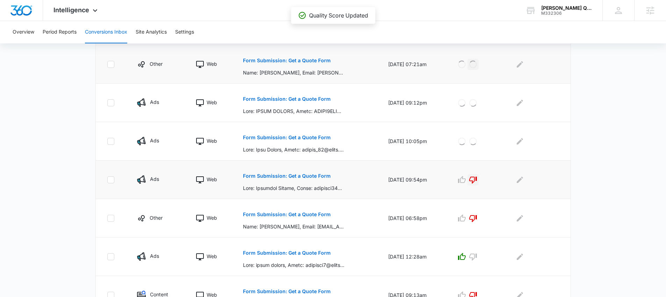
scroll to position [176, 0]
drag, startPoint x: 477, startPoint y: 176, endPoint x: 476, endPoint y: 193, distance: 17.1
click at [476, 176] on icon "button" at bounding box center [473, 179] width 8 height 7
click at [475, 220] on icon "button" at bounding box center [473, 217] width 8 height 8
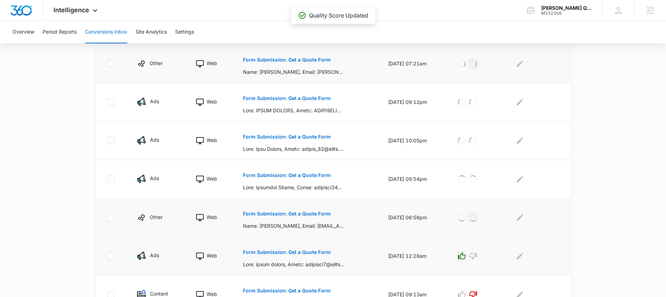
click at [466, 252] on icon "button" at bounding box center [462, 256] width 8 height 8
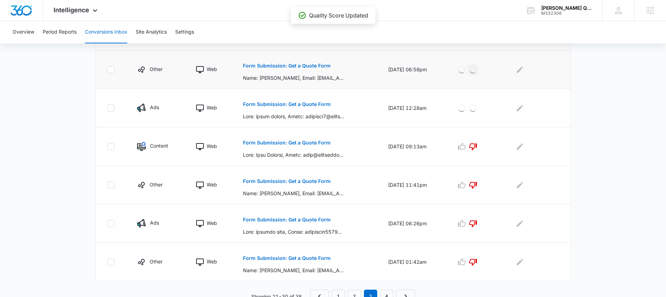
scroll to position [330, 0]
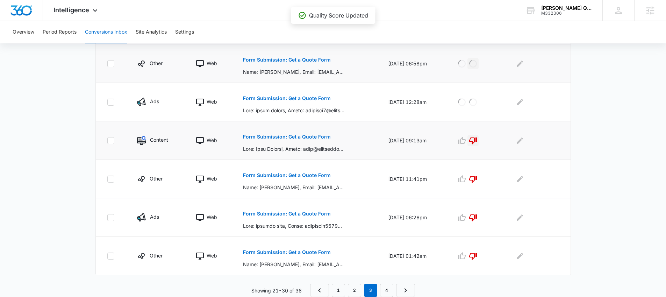
click at [477, 140] on icon "button" at bounding box center [473, 140] width 8 height 7
click at [477, 175] on icon "button" at bounding box center [473, 179] width 8 height 8
click at [477, 217] on icon "button" at bounding box center [473, 217] width 8 height 8
click at [473, 261] on button "button" at bounding box center [473, 255] width 11 height 11
click at [388, 286] on link "4" at bounding box center [386, 290] width 13 height 13
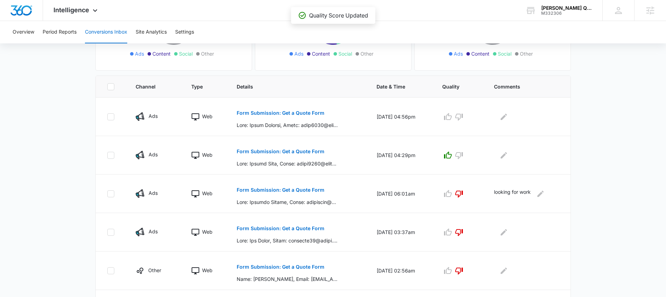
scroll to position [265, 0]
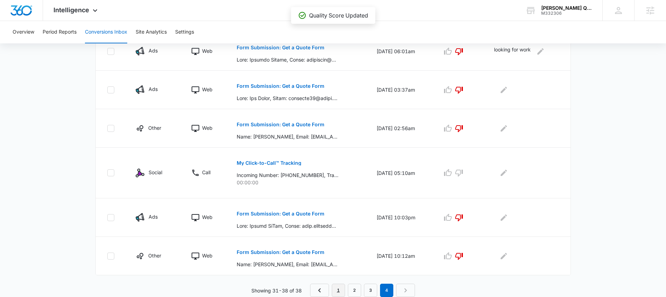
click at [332, 287] on link "1" at bounding box center [338, 290] width 13 height 13
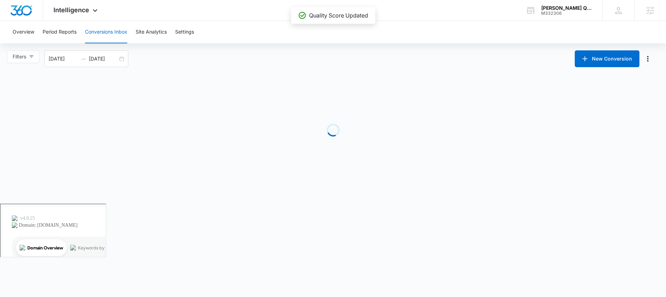
scroll to position [0, 0]
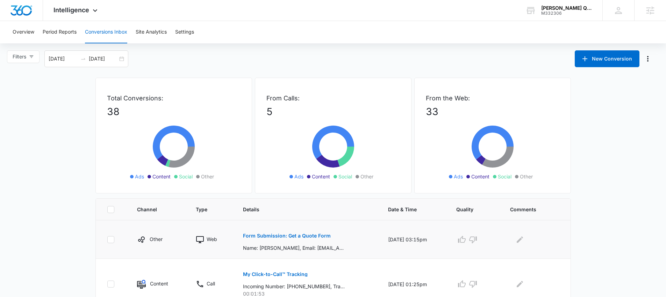
click at [283, 234] on p "Form Submission: Get a Quote Form" at bounding box center [287, 235] width 88 height 5
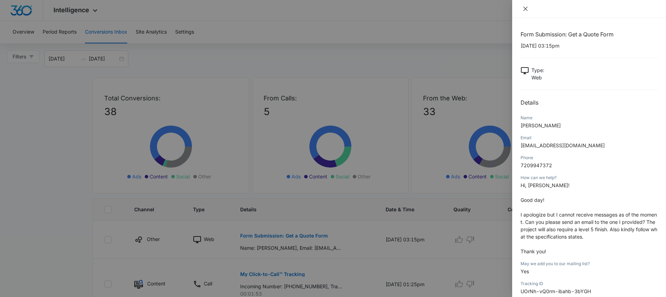
click at [523, 6] on icon "close" at bounding box center [526, 9] width 6 height 6
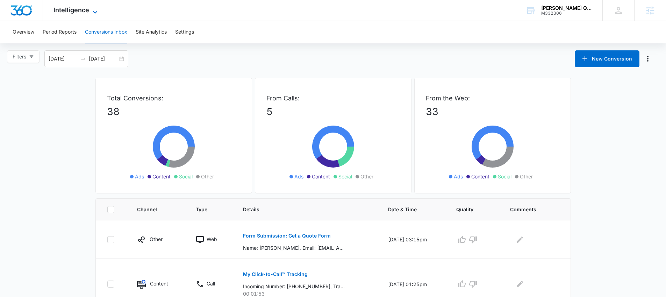
click at [87, 13] on span "Intelligence" at bounding box center [72, 9] width 36 height 7
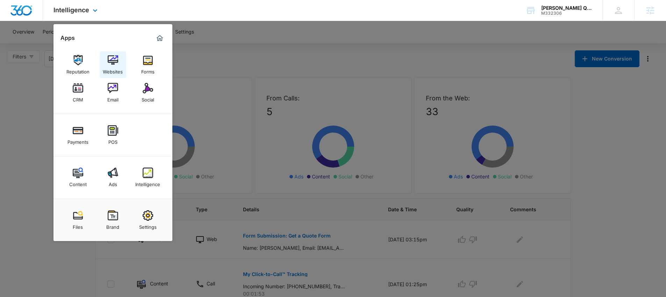
click at [113, 56] on img at bounding box center [113, 60] width 10 height 10
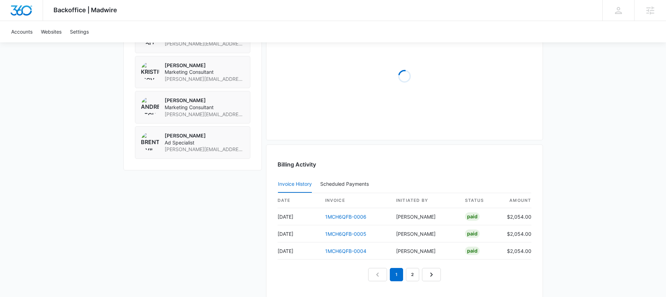
scroll to position [647, 0]
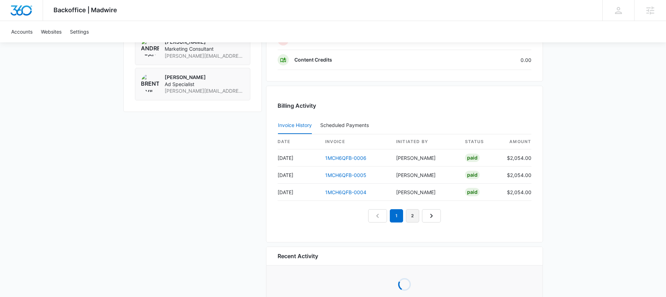
click at [412, 213] on link "2" at bounding box center [412, 215] width 13 height 13
click at [350, 158] on link "1MCH6QFB-0003" at bounding box center [345, 158] width 41 height 6
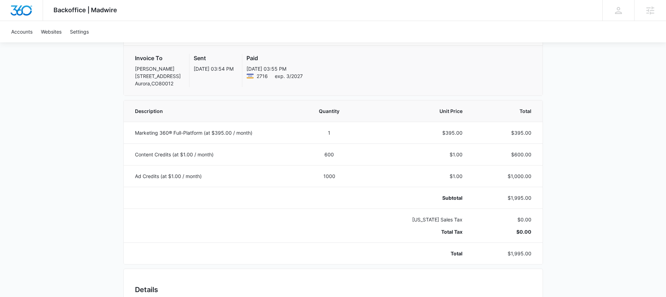
scroll to position [84, 0]
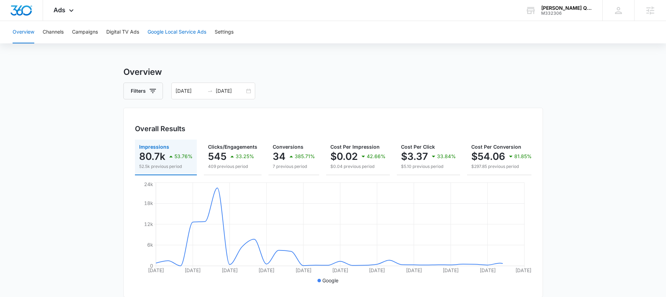
click at [188, 31] on button "Google Local Service Ads" at bounding box center [177, 32] width 59 height 22
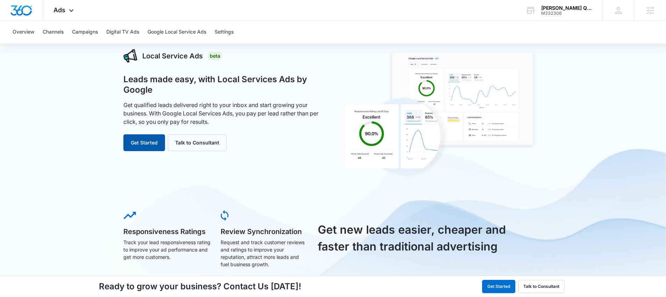
scroll to position [33, 0]
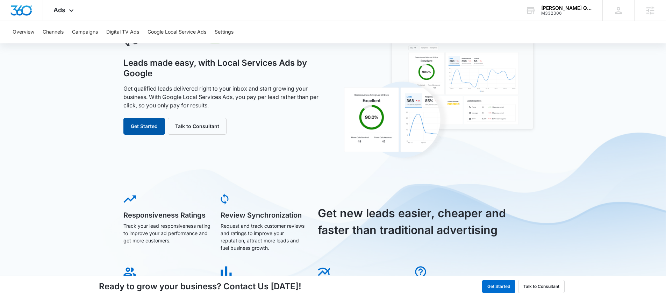
click at [144, 125] on button "Get Started" at bounding box center [144, 126] width 42 height 17
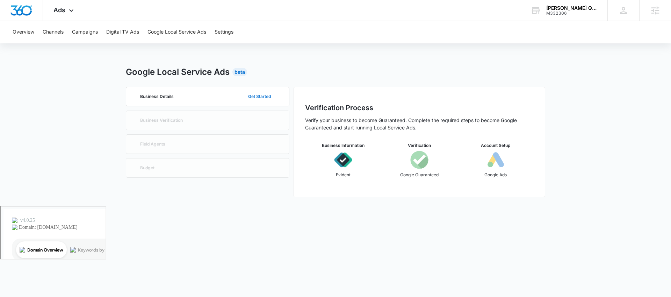
click at [270, 96] on button "Get Started" at bounding box center [259, 96] width 37 height 17
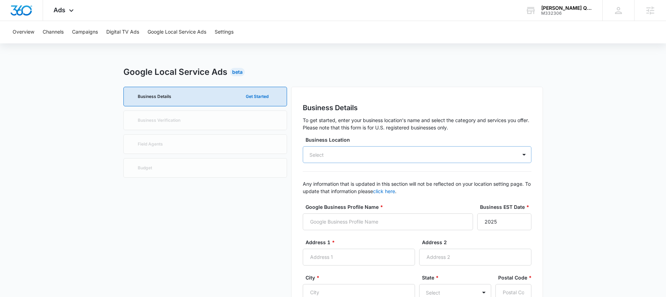
click at [383, 159] on div "Select" at bounding box center [417, 154] width 229 height 17
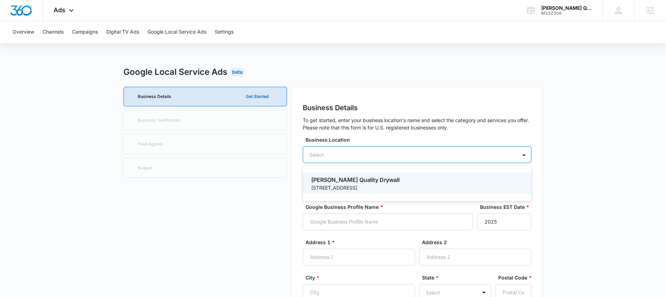
click at [372, 182] on p "Sanchez Quality Drywall" at bounding box center [416, 180] width 211 height 8
type input "Sanchez Quality Drywall"
type input "[STREET_ADDRESS]"
type input "Aurora"
type input "80012"
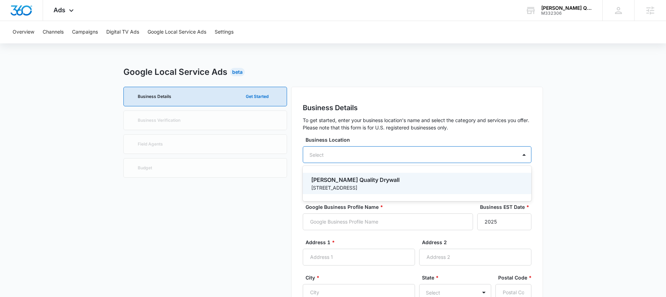
type input "3032108118"
type input "https://sanchezqualitydrywall.com/"
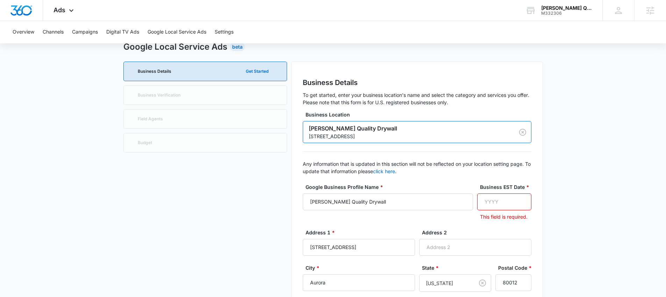
scroll to position [30, 0]
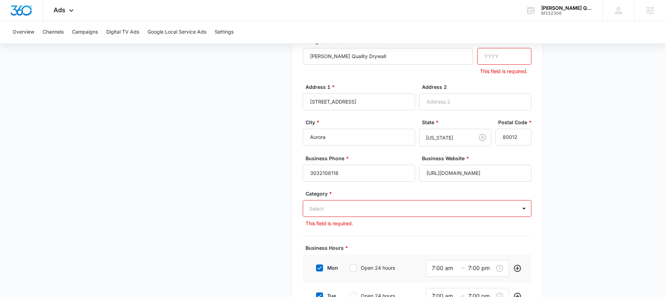
click at [351, 210] on div "Select" at bounding box center [417, 208] width 229 height 17
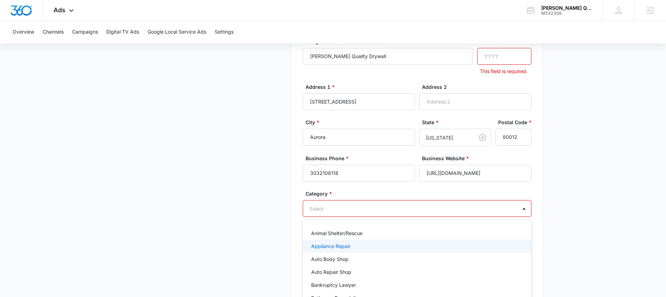
scroll to position [203, 0]
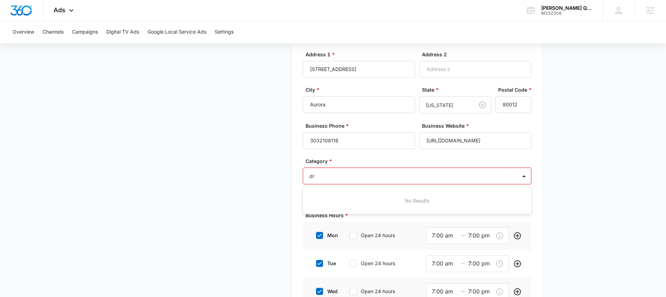
type input "d"
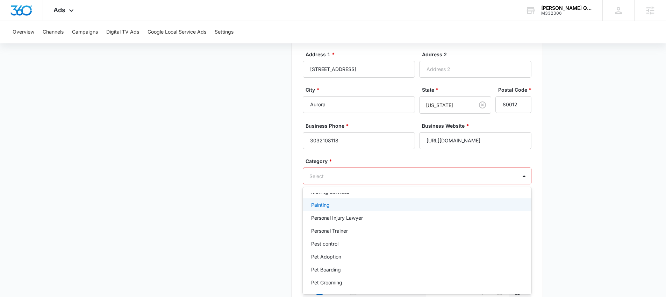
scroll to position [628, 0]
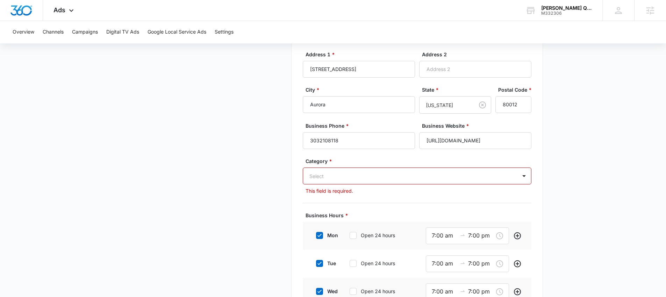
click at [387, 176] on div at bounding box center [409, 176] width 199 height 9
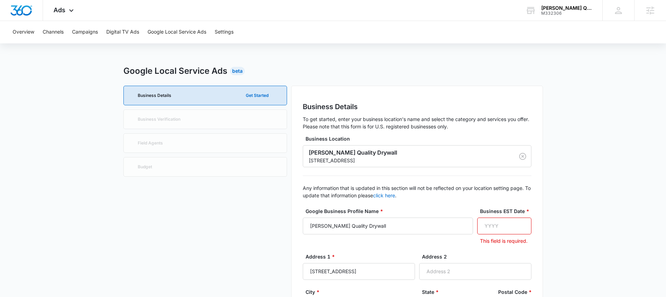
scroll to position [0, 0]
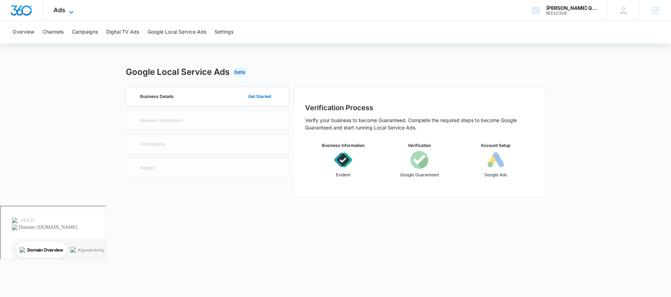
click at [67, 8] on icon at bounding box center [71, 12] width 8 height 8
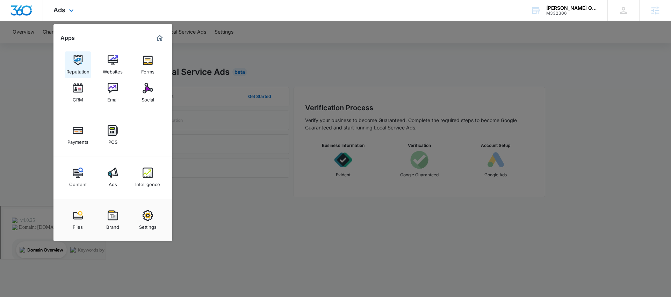
click at [85, 57] on link "Reputation" at bounding box center [78, 64] width 27 height 27
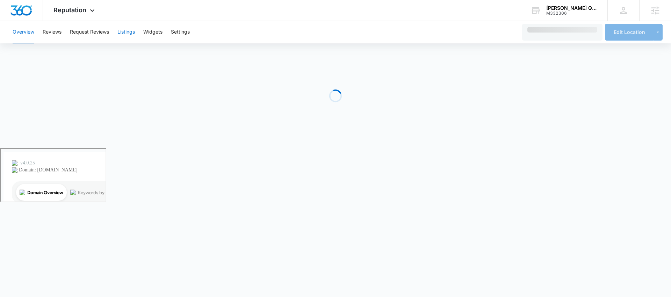
click at [133, 41] on button "Listings" at bounding box center [126, 32] width 17 height 22
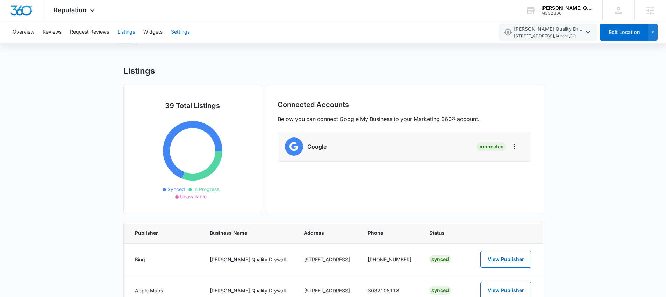
click at [187, 37] on button "Settings" at bounding box center [180, 32] width 19 height 22
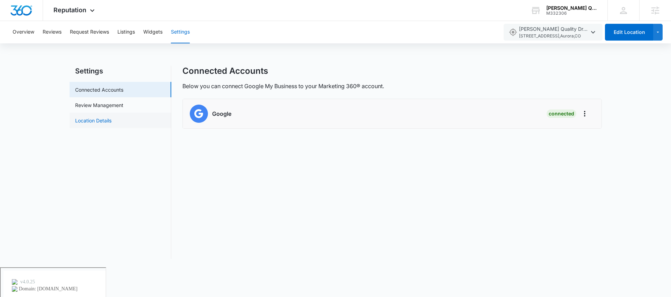
click at [112, 121] on link "Location Details" at bounding box center [93, 120] width 36 height 7
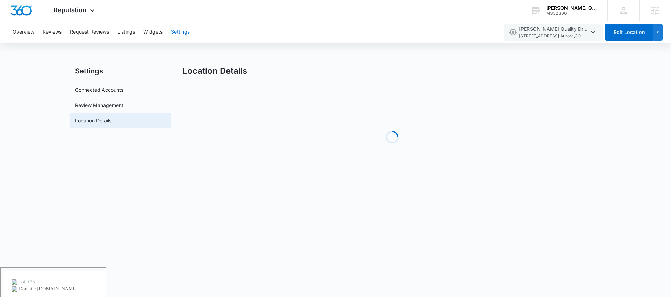
select select "Colorado"
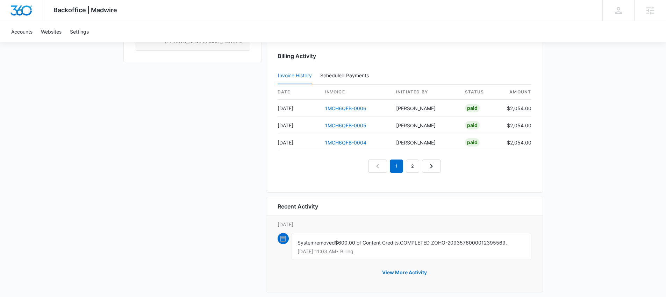
scroll to position [705, 0]
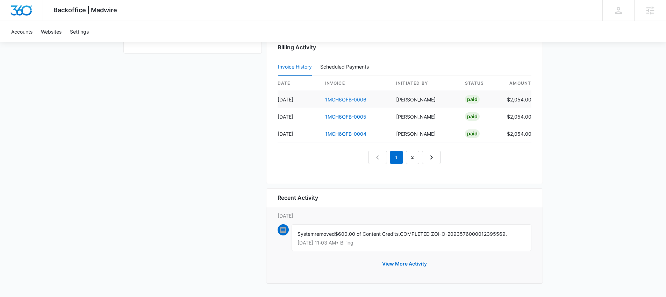
click at [358, 98] on link "1MCH6QFB-0006" at bounding box center [345, 100] width 41 height 6
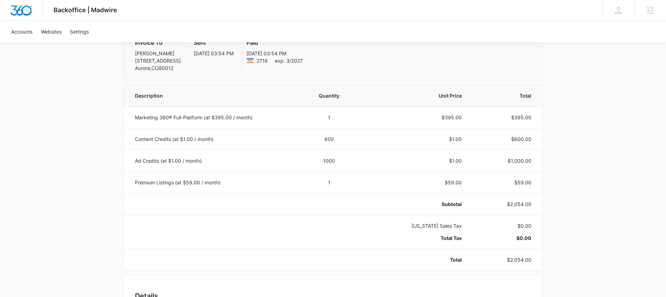
scroll to position [160, 0]
